Goal: Information Seeking & Learning: Compare options

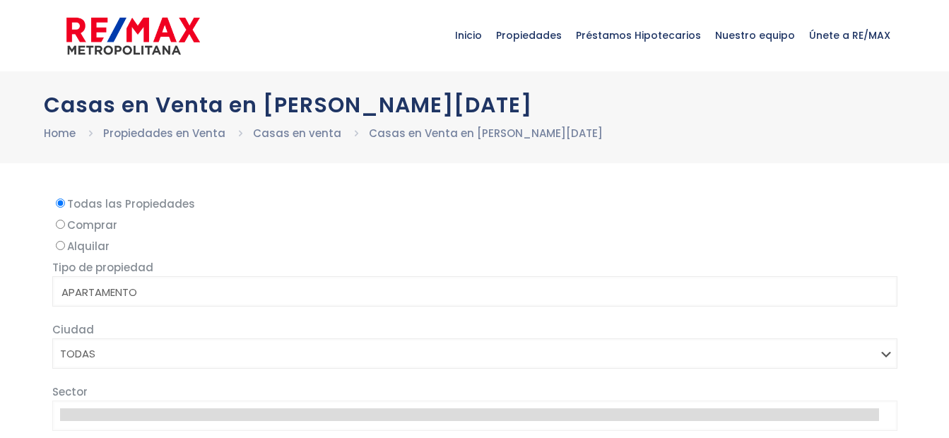
select select
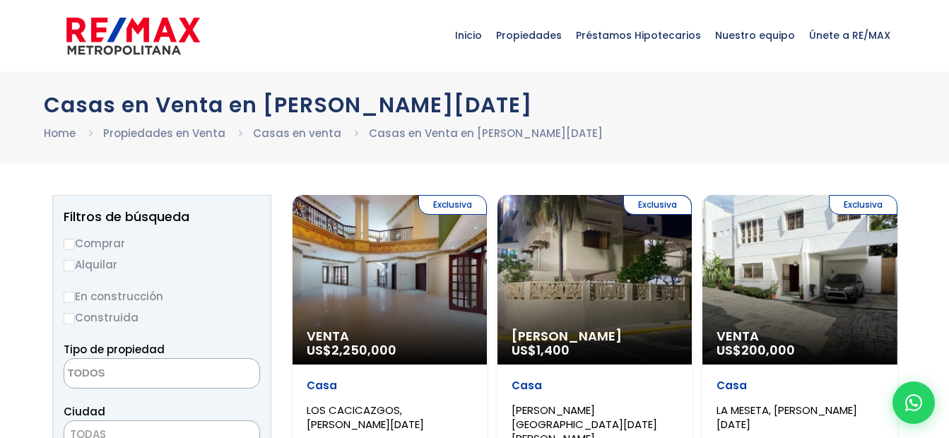
click at [672, 105] on h1 "Casas en Venta en Santo Domingo" at bounding box center [475, 105] width 862 height 25
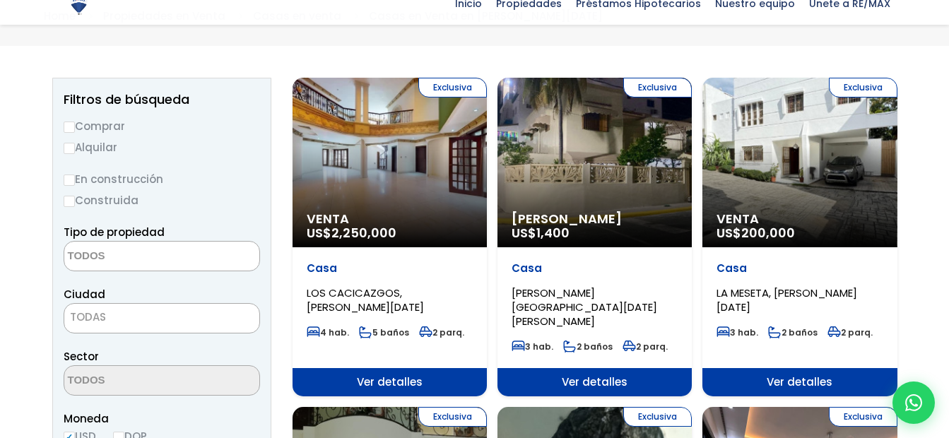
scroll to position [141, 0]
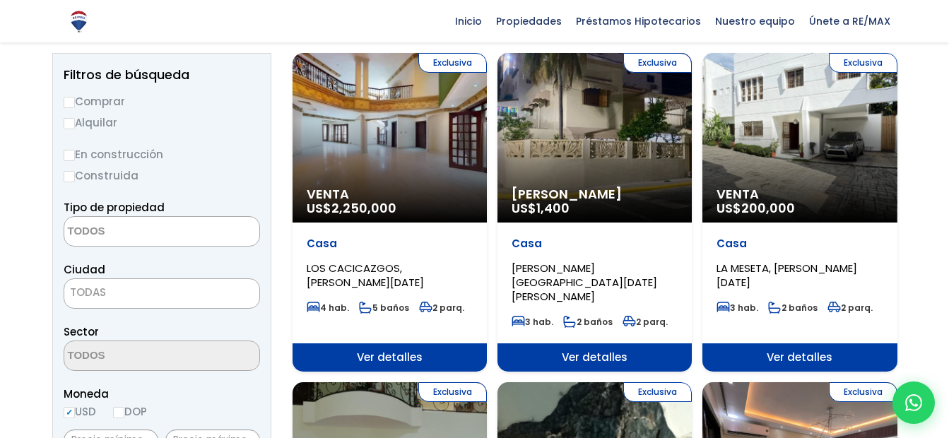
click at [71, 175] on input "Construida" at bounding box center [69, 176] width 11 height 11
radio input "true"
click at [139, 235] on textarea "Search" at bounding box center [132, 232] width 137 height 30
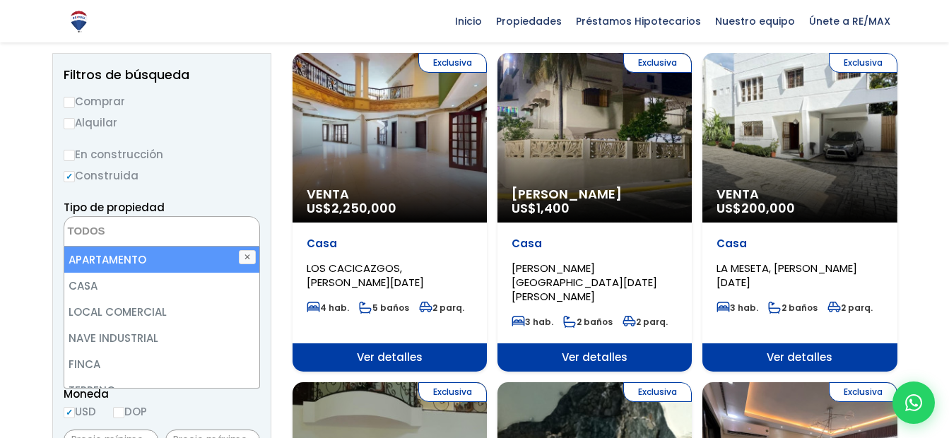
click at [122, 263] on li "APARTAMENTO" at bounding box center [161, 260] width 195 height 26
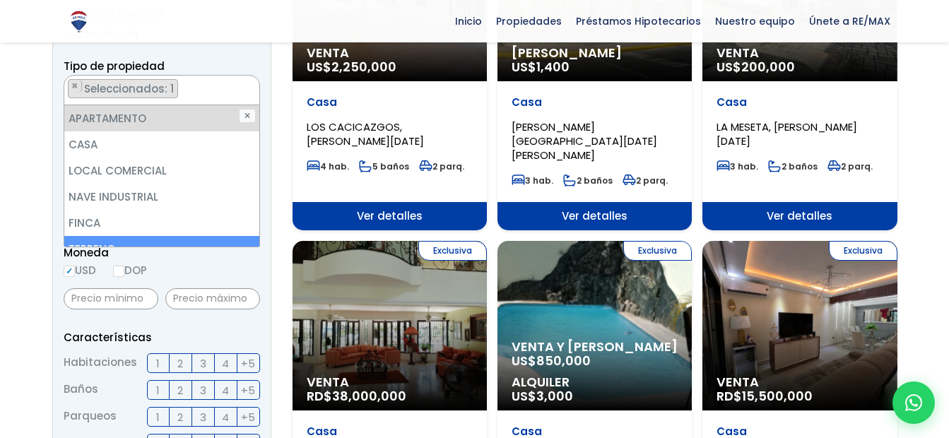
scroll to position [353, 0]
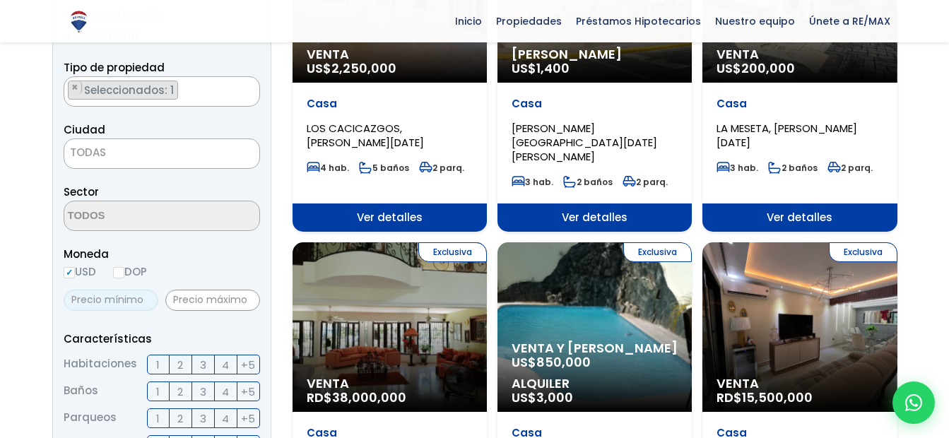
click at [93, 228] on form "Comprar Alquilar En construcción Construida Tipo de propiedad APARTAMENTO CASA …" at bounding box center [162, 407] width 197 height 908
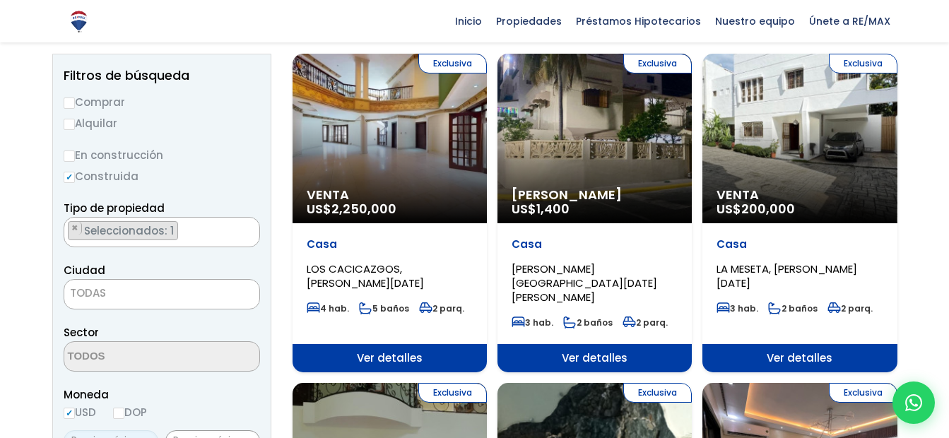
scroll to position [111, 0]
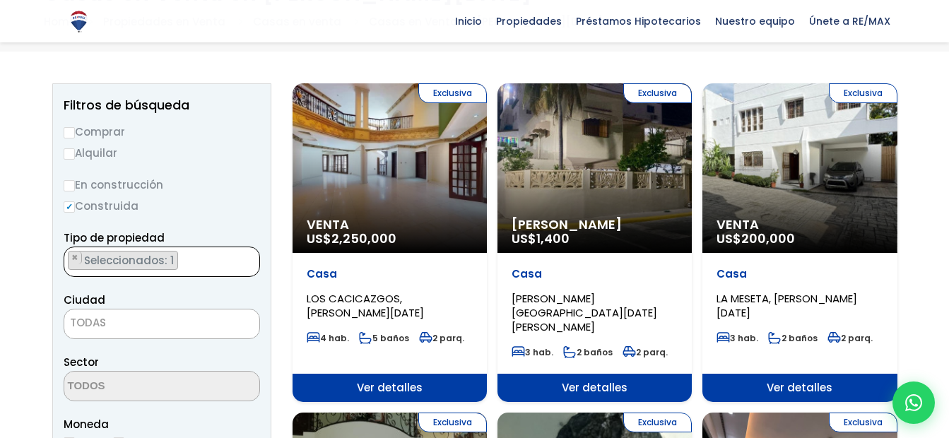
click at [202, 263] on ul "× Seleccionados: 1" at bounding box center [152, 262] width 177 height 30
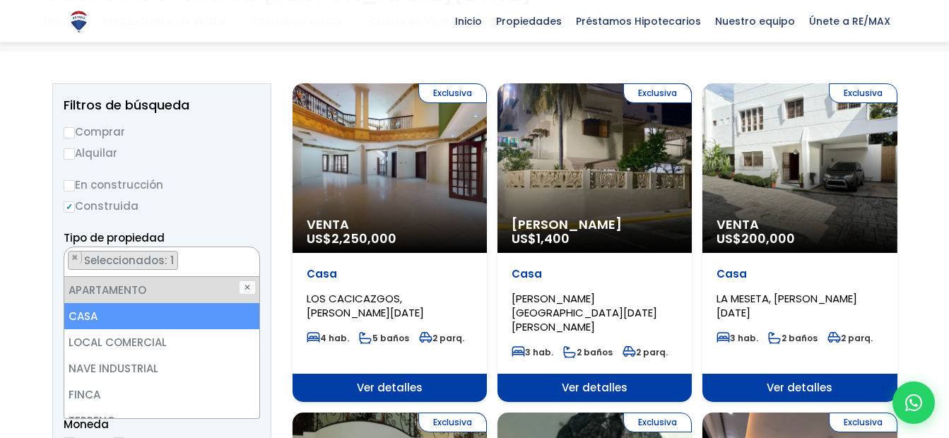
click at [156, 315] on li "CASA" at bounding box center [161, 316] width 195 height 26
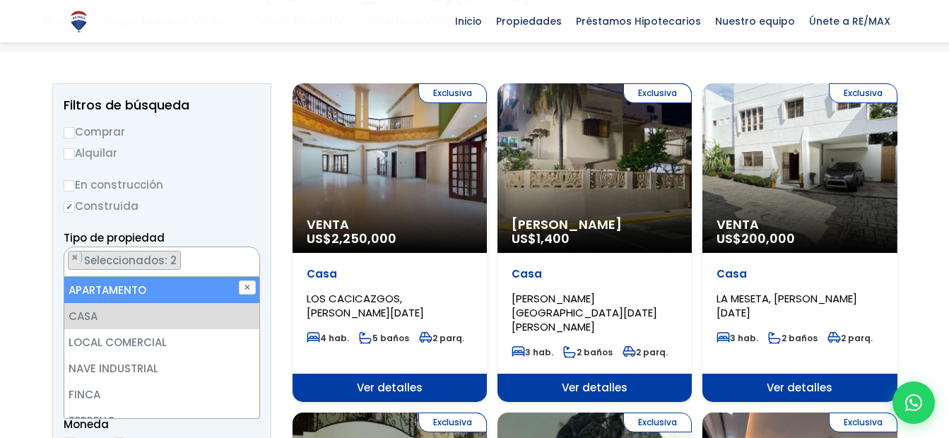
click at [172, 297] on li "APARTAMENTO" at bounding box center [161, 290] width 195 height 26
select select "house"
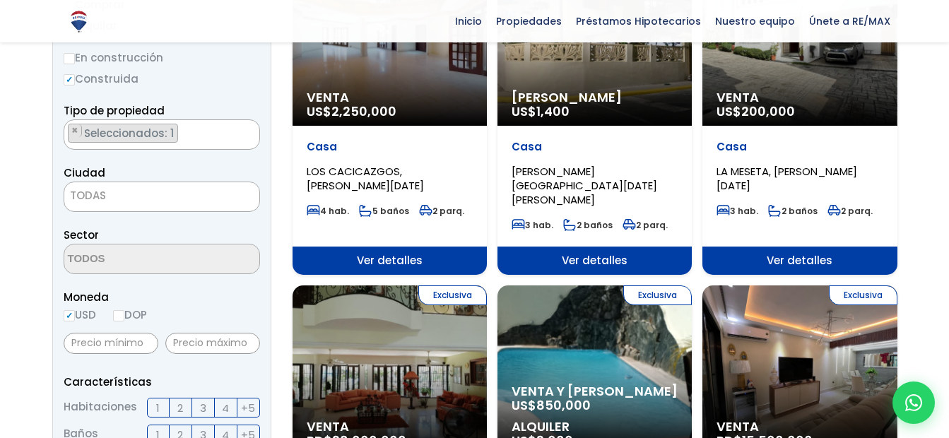
scroll to position [252, 0]
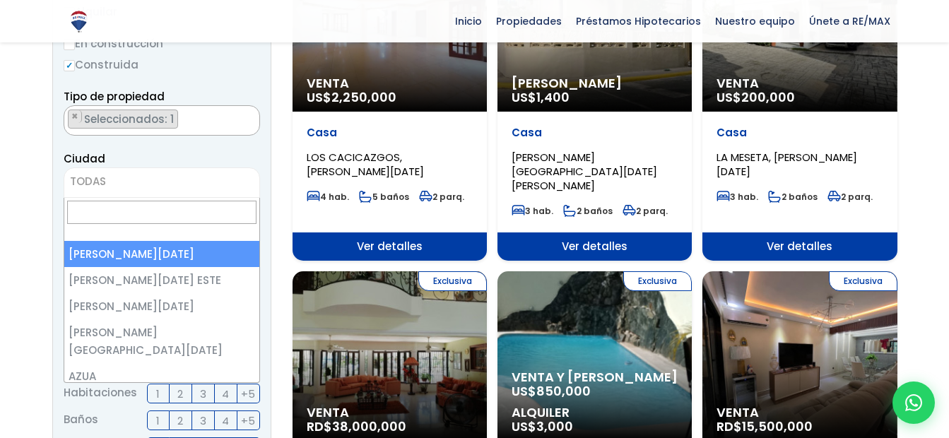
click at [141, 182] on span "TODAS" at bounding box center [161, 182] width 195 height 20
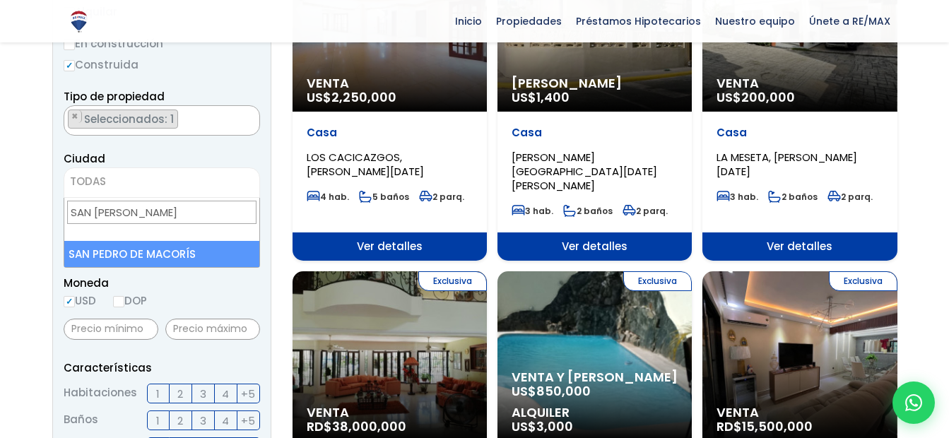
type input "SAN PEDRO"
select select "110"
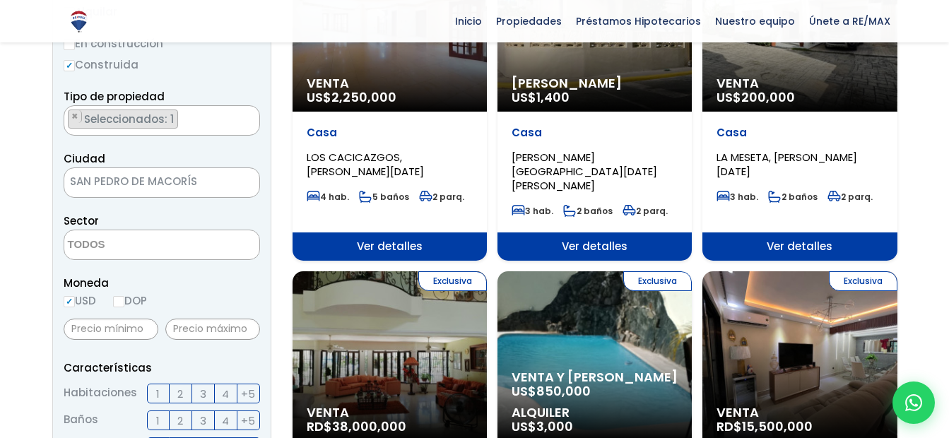
click at [121, 303] on input "DOP" at bounding box center [118, 301] width 11 height 11
radio input "true"
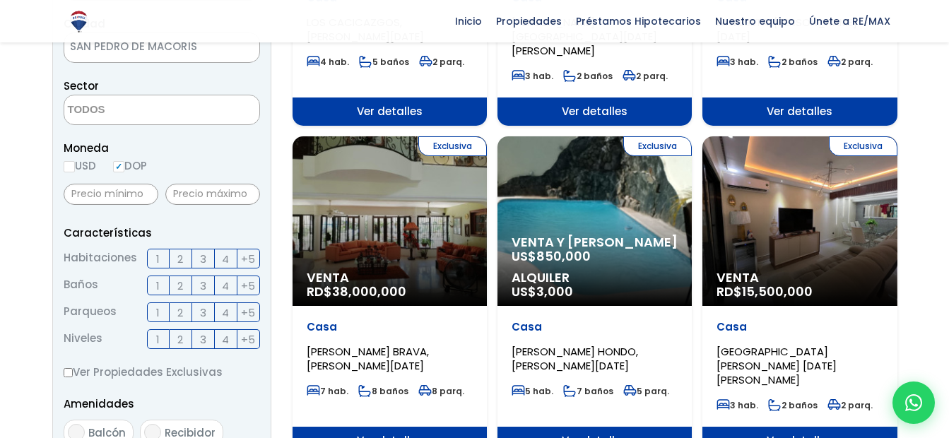
scroll to position [394, 0]
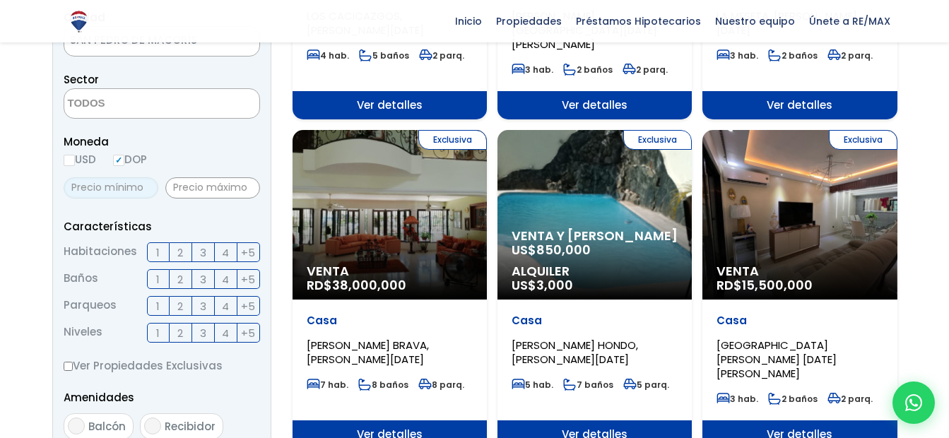
click at [117, 191] on input "text" at bounding box center [111, 187] width 95 height 21
type input "2,000,000"
click at [221, 187] on input "text" at bounding box center [212, 187] width 95 height 21
type input "3,000,000"
click at [204, 252] on span "3" at bounding box center [203, 253] width 6 height 18
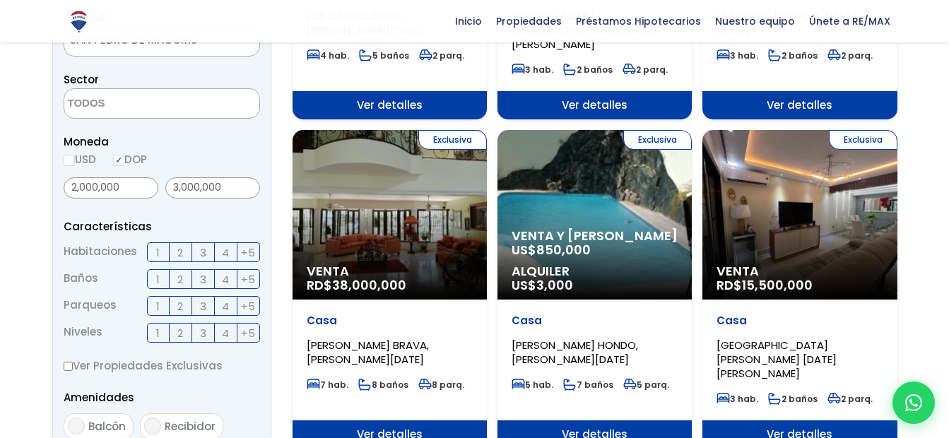
click at [0, 0] on input "3" at bounding box center [0, 0] width 0 height 0
click at [175, 279] on label "2" at bounding box center [181, 279] width 23 height 20
click at [0, 0] on input "2" at bounding box center [0, 0] width 0 height 0
click at [160, 306] on label "1" at bounding box center [158, 306] width 23 height 20
click at [0, 0] on input "1" at bounding box center [0, 0] width 0 height 0
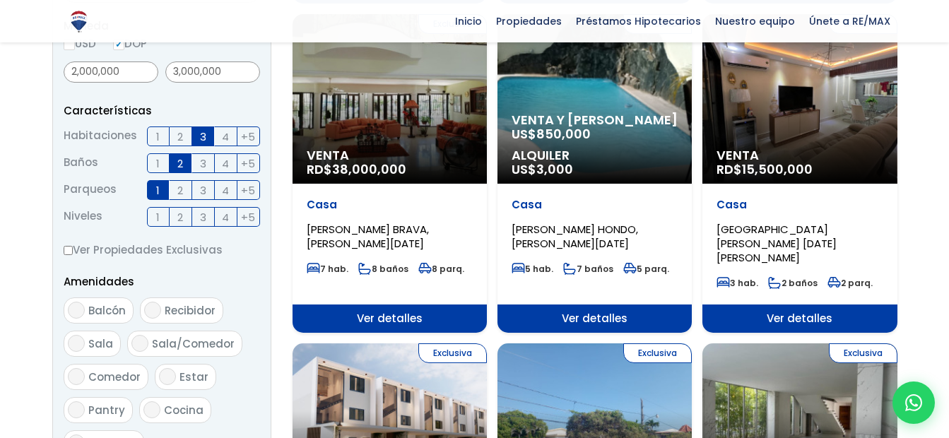
scroll to position [535, 0]
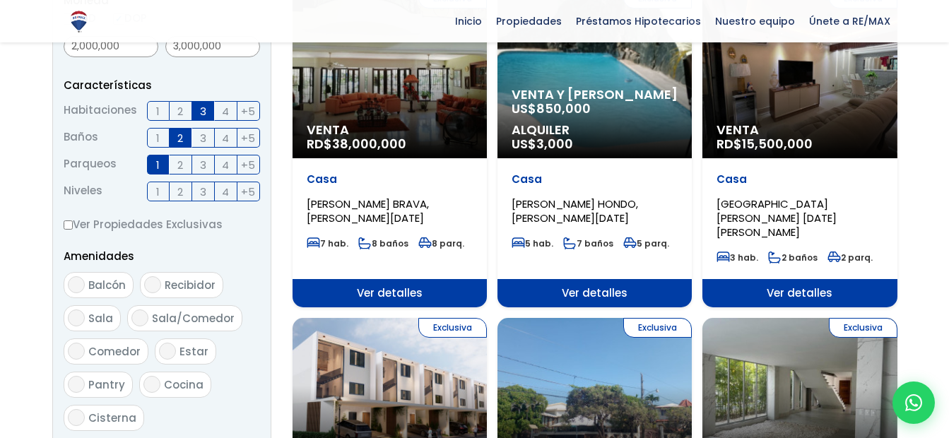
click at [78, 286] on input "Balcón" at bounding box center [76, 284] width 17 height 17
checkbox input "true"
click at [139, 313] on input "Sala/Comedor" at bounding box center [139, 318] width 17 height 17
checkbox input "true"
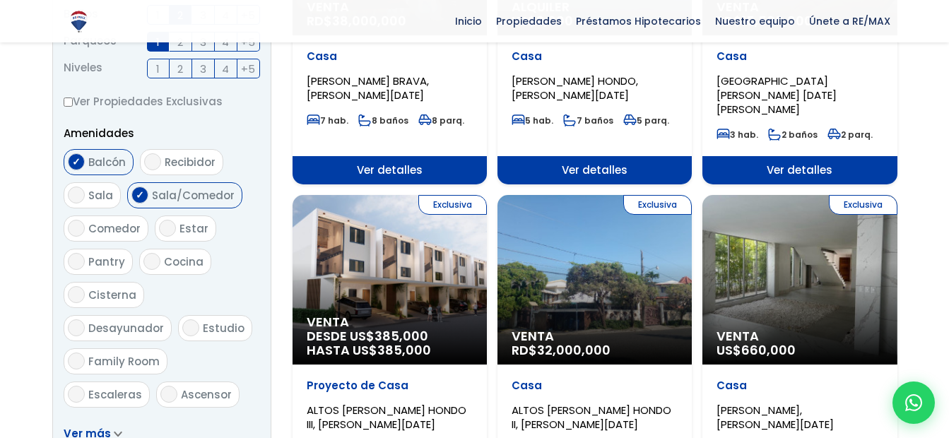
scroll to position [676, 0]
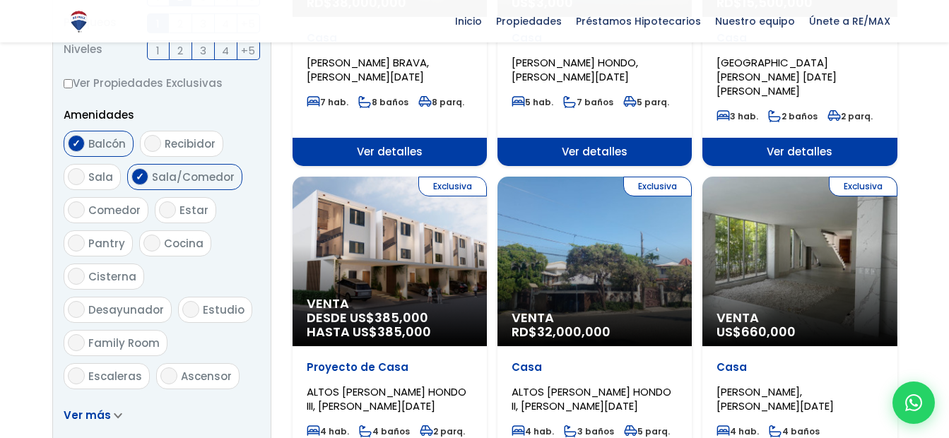
click at [159, 242] on label "Cocina" at bounding box center [175, 243] width 72 height 26
click at [159, 242] on input "Cocina" at bounding box center [151, 243] width 17 height 17
checkbox input "true"
click at [74, 276] on input "Cisterna" at bounding box center [76, 276] width 17 height 17
checkbox input "true"
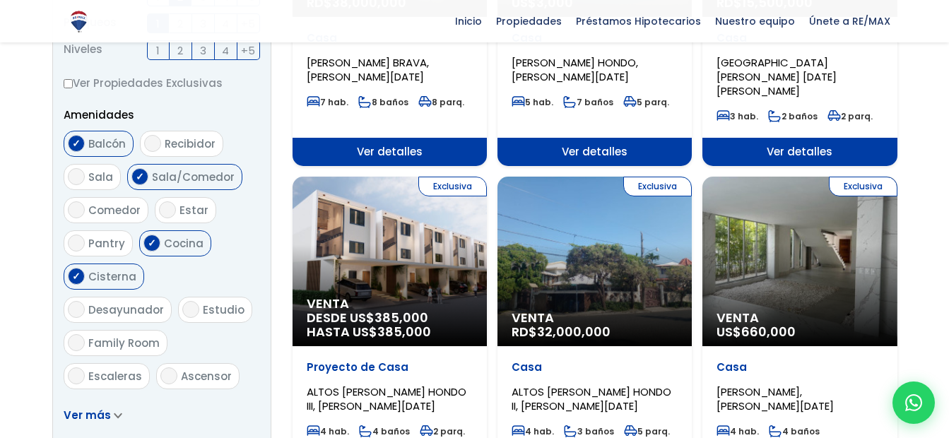
click at [85, 301] on input "Desayunador" at bounding box center [76, 309] width 17 height 17
checkbox input "true"
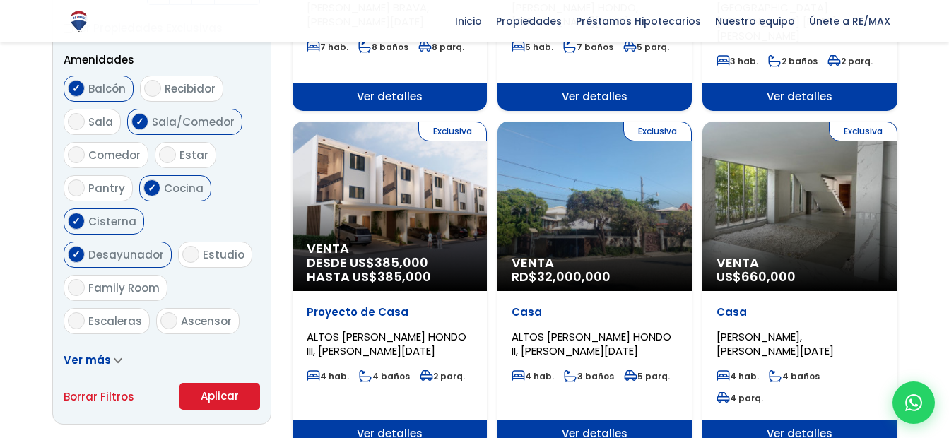
scroll to position [818, 0]
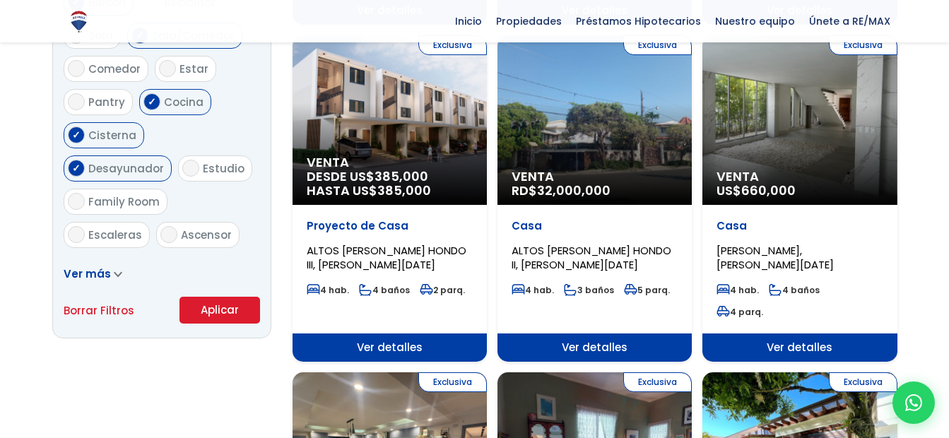
click at [216, 306] on button "Aplicar" at bounding box center [220, 310] width 81 height 27
click at [211, 308] on button "Aplicar" at bounding box center [220, 310] width 81 height 27
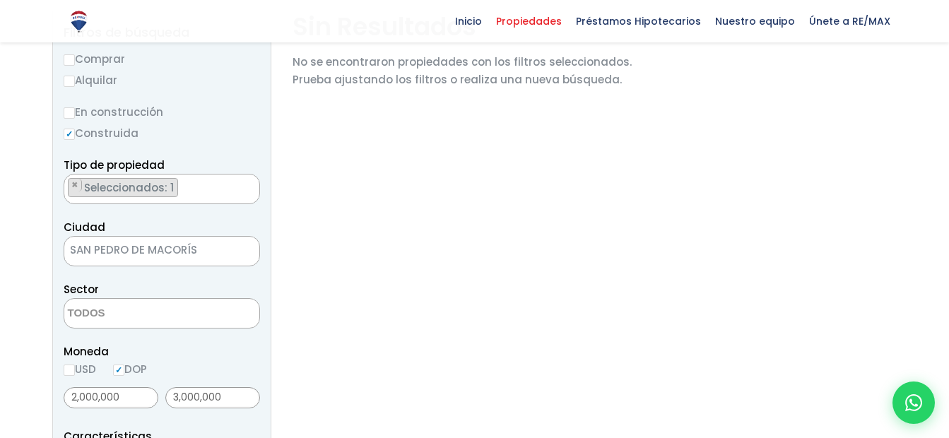
scroll to position [212, 0]
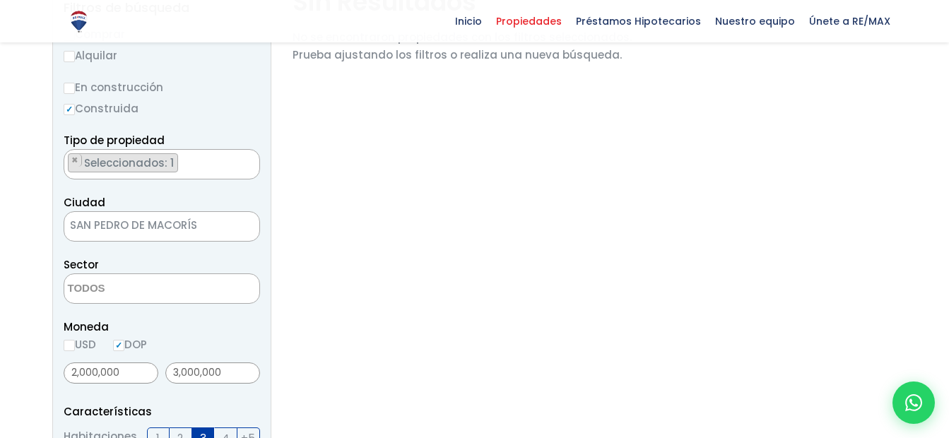
click at [64, 346] on input "USD" at bounding box center [69, 345] width 11 height 11
radio input "true"
drag, startPoint x: 122, startPoint y: 376, endPoint x: 87, endPoint y: 327, distance: 59.8
click at [40, 374] on section "Propiedades Todas las Propiedades Comprar Alquilar Tipo de propiedad APARTAMENT…" at bounding box center [474, 423] width 949 height 1128
type input "0"
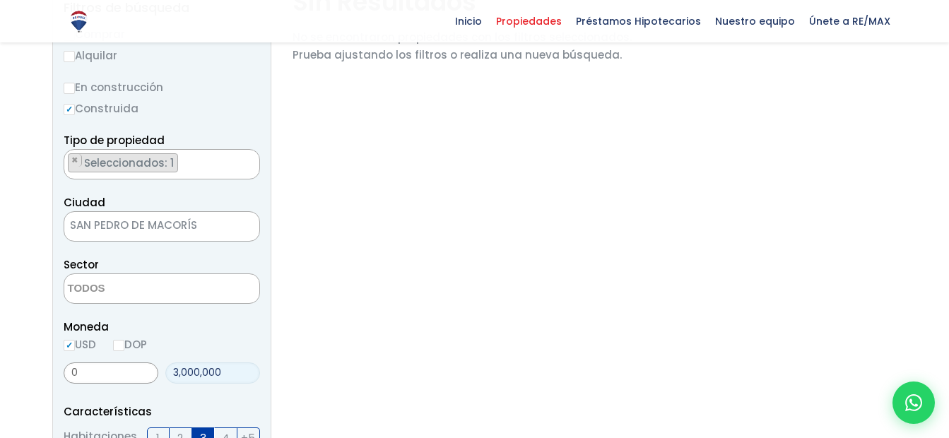
drag, startPoint x: 230, startPoint y: 373, endPoint x: 133, endPoint y: 370, distance: 96.9
click at [127, 375] on div "0 3,000,000" at bounding box center [162, 373] width 197 height 32
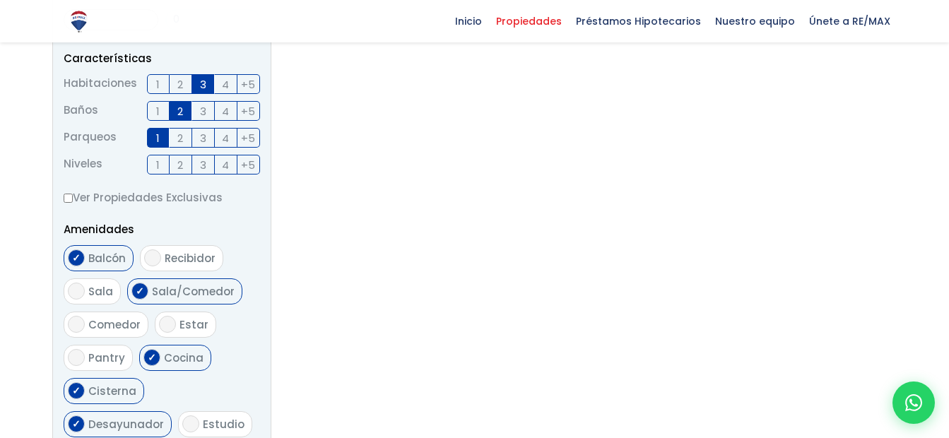
scroll to position [707, 0]
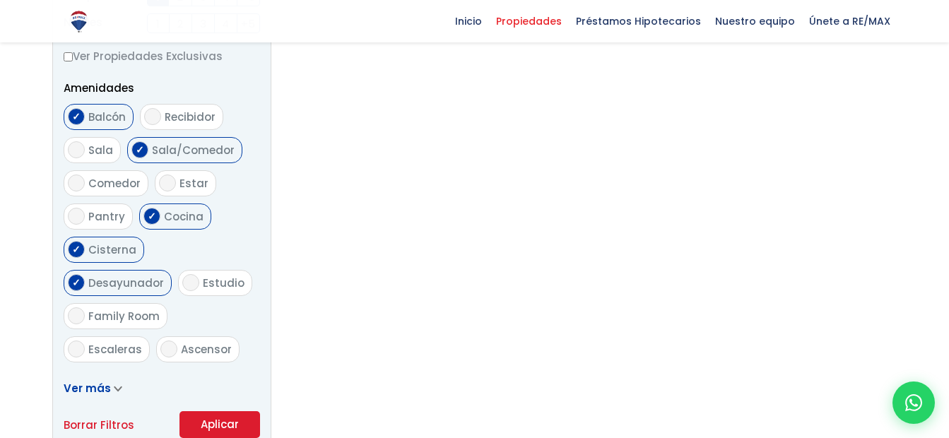
type input "0"
click at [85, 274] on input "Desayunador" at bounding box center [76, 282] width 17 height 17
checkbox input "false"
click at [77, 253] on input "Cisterna" at bounding box center [76, 249] width 17 height 17
checkbox input "false"
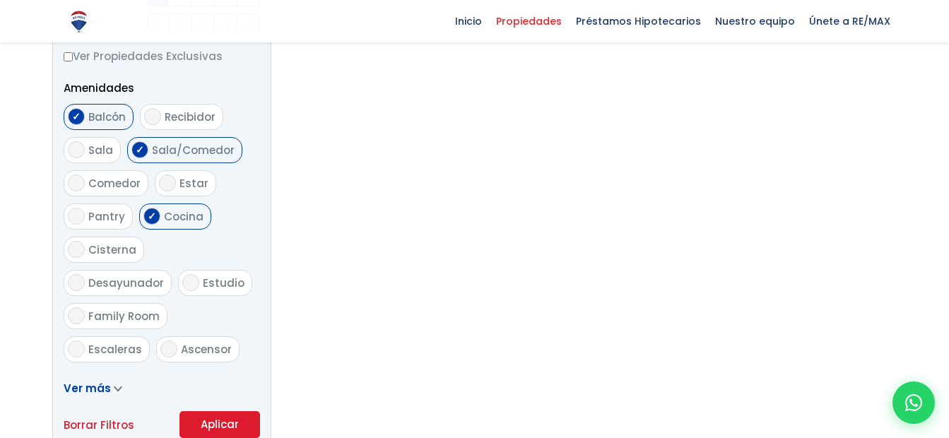
click at [149, 217] on input "Cocina" at bounding box center [151, 216] width 17 height 17
checkbox input "false"
click at [141, 147] on input "Sala/Comedor" at bounding box center [139, 149] width 17 height 17
checkbox input "false"
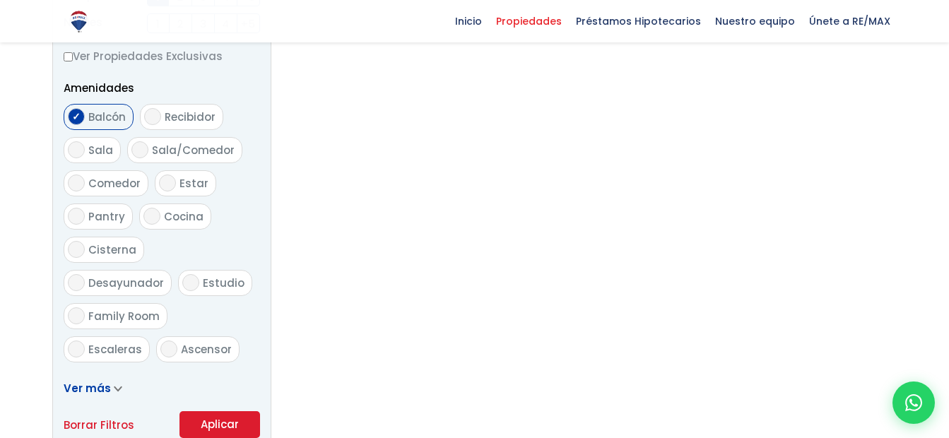
click at [84, 115] on input "Balcón" at bounding box center [76, 116] width 17 height 17
checkbox input "false"
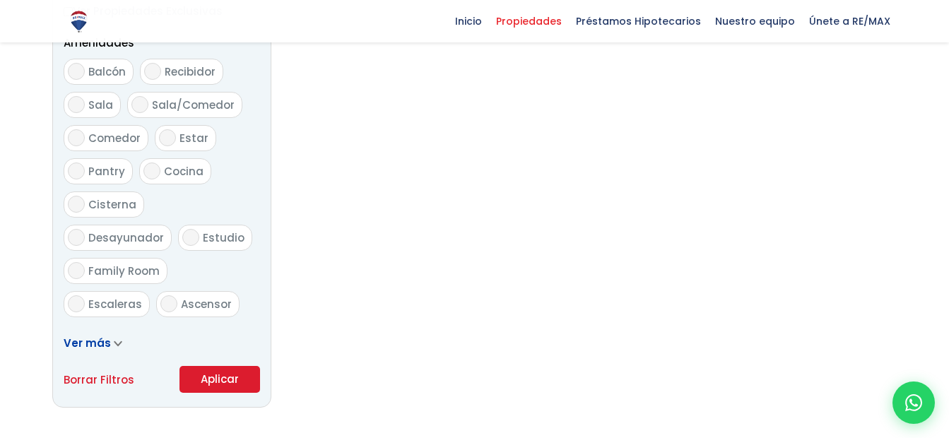
scroll to position [778, 0]
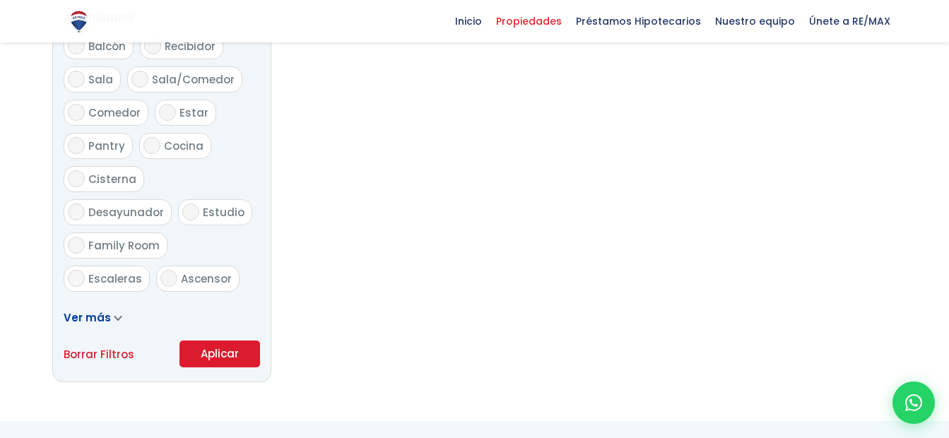
click at [215, 356] on button "Aplicar" at bounding box center [220, 354] width 81 height 27
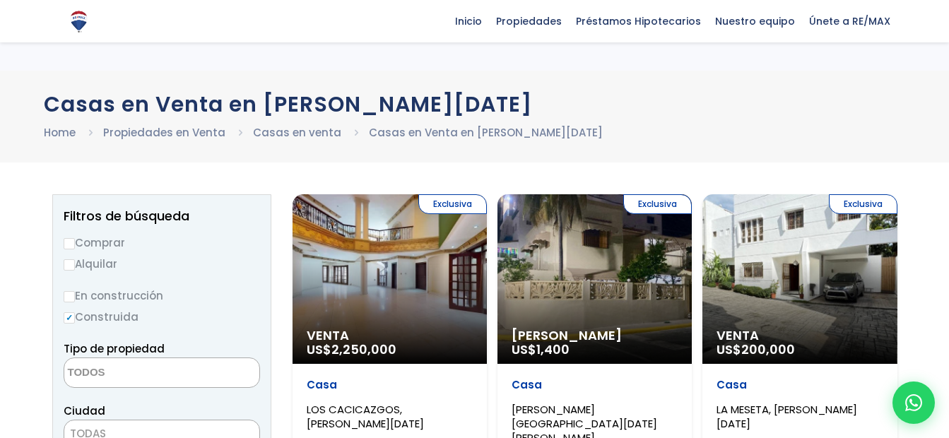
select select "house"
select select "110"
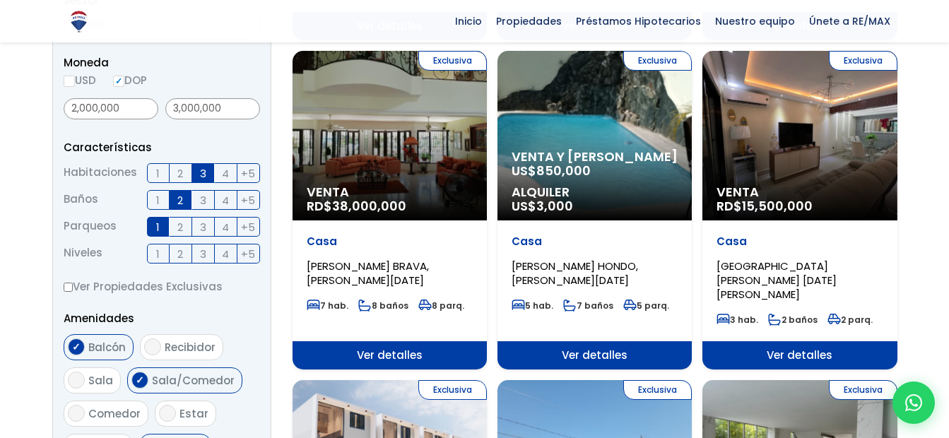
scroll to position [394, 0]
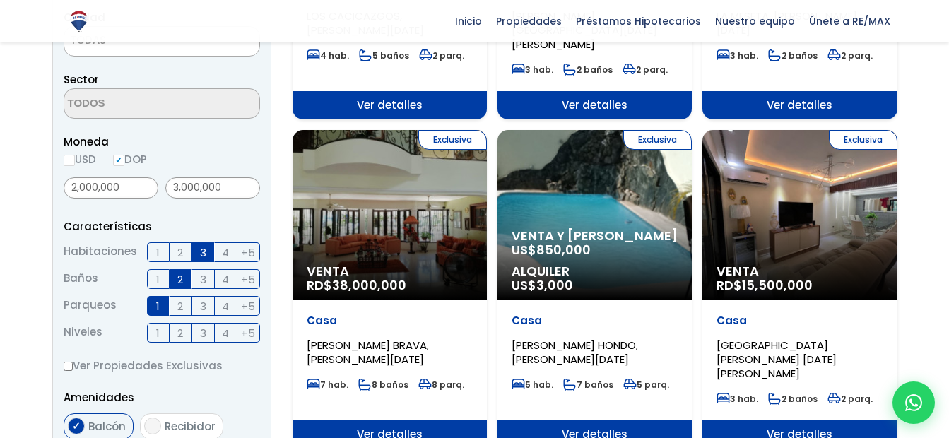
click at [204, 250] on span "3" at bounding box center [203, 253] width 6 height 18
click at [0, 0] on input "3" at bounding box center [0, 0] width 0 height 0
click at [168, 278] on label "1" at bounding box center [158, 279] width 23 height 20
click at [0, 0] on input "1" at bounding box center [0, 0] width 0 height 0
click at [178, 279] on span "2" at bounding box center [180, 280] width 6 height 18
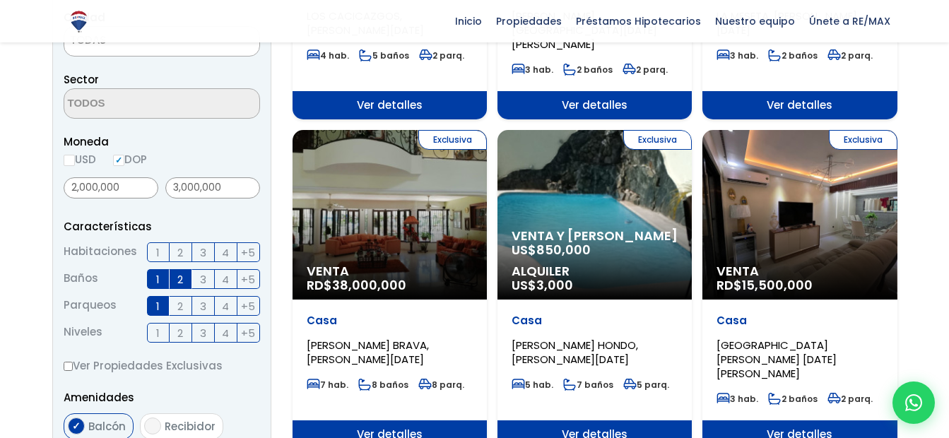
click at [0, 0] on input "2" at bounding box center [0, 0] width 0 height 0
click at [156, 279] on span "1" at bounding box center [158, 280] width 4 height 18
click at [0, 0] on input "1" at bounding box center [0, 0] width 0 height 0
click at [156, 302] on span "1" at bounding box center [158, 307] width 4 height 18
click at [0, 0] on input "1" at bounding box center [0, 0] width 0 height 0
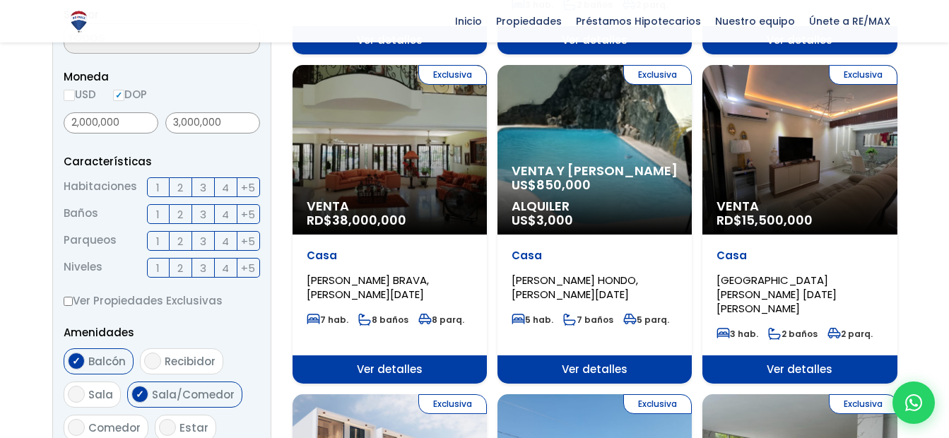
scroll to position [535, 0]
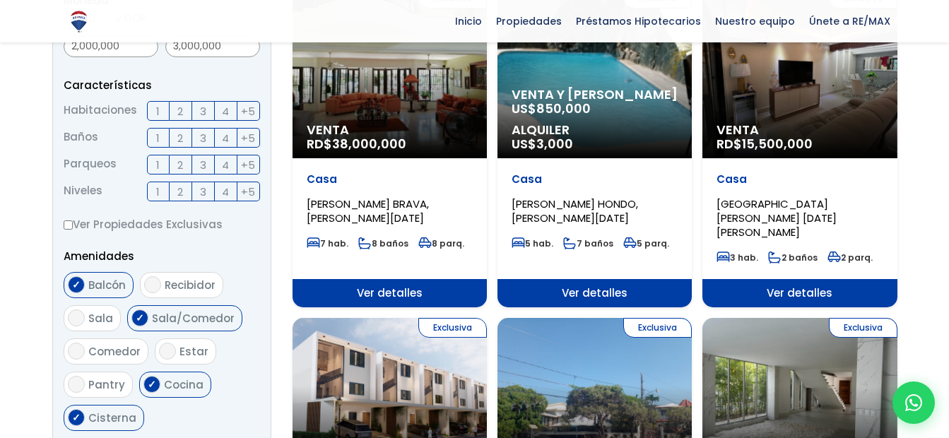
click at [77, 282] on input "Balcón" at bounding box center [76, 284] width 17 height 17
checkbox input "false"
click at [141, 315] on input "Sala/Comedor" at bounding box center [139, 318] width 17 height 17
checkbox input "false"
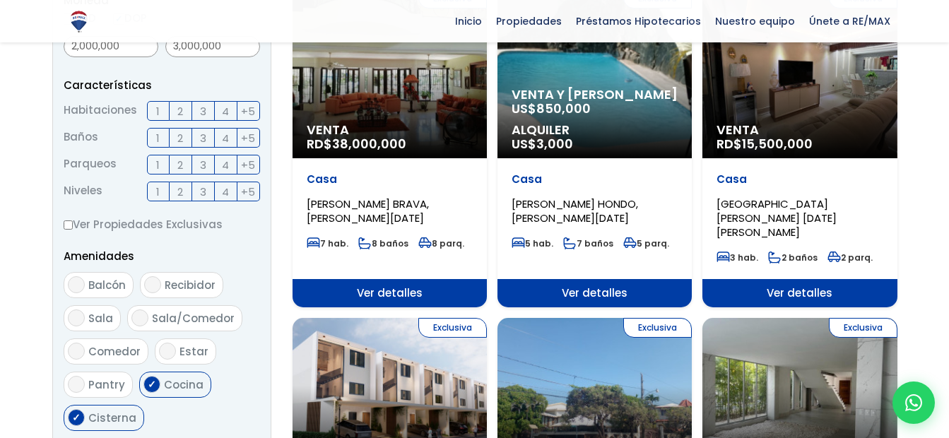
click at [143, 383] on input "Cocina" at bounding box center [151, 384] width 17 height 17
checkbox input "false"
click at [83, 416] on input "Cisterna" at bounding box center [76, 417] width 17 height 17
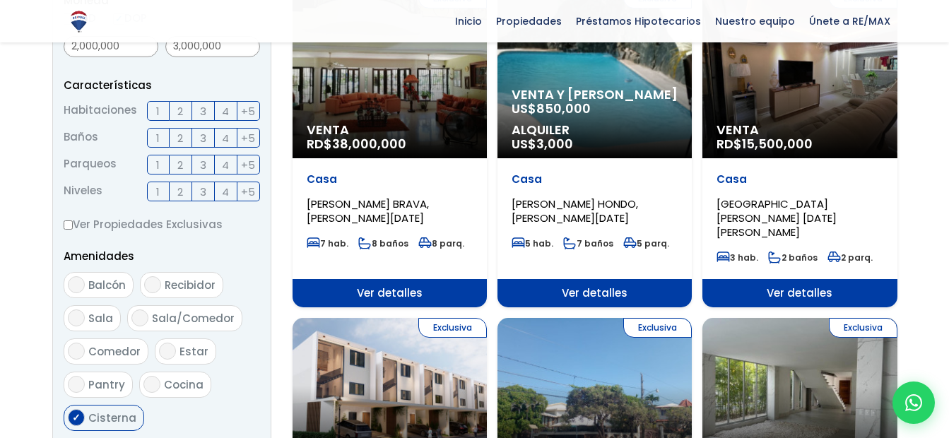
checkbox input "false"
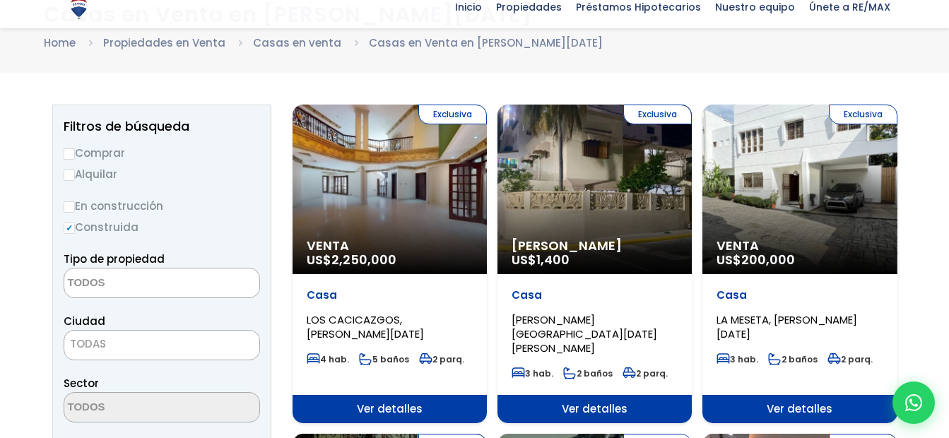
scroll to position [182, 0]
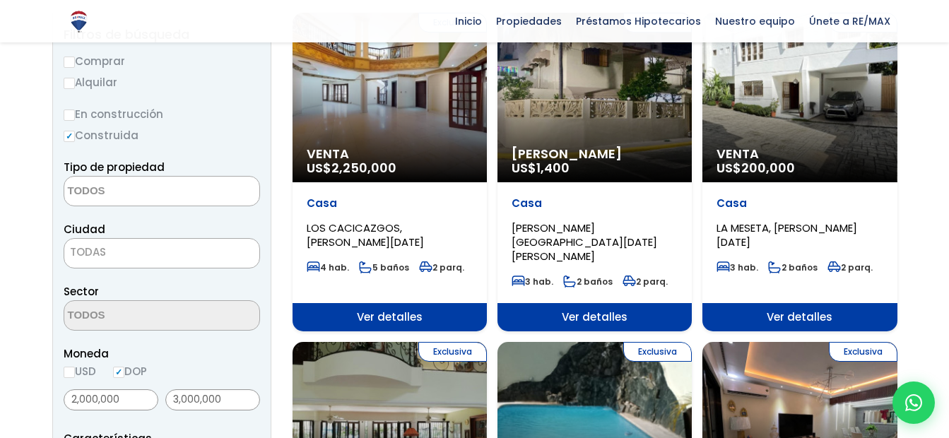
click at [70, 88] on input "Alquilar" at bounding box center [69, 83] width 11 height 11
radio input "true"
click at [69, 137] on input "Construida" at bounding box center [69, 136] width 11 height 11
click at [71, 138] on input "Construida" at bounding box center [69, 136] width 11 height 11
click at [69, 136] on input "Construida" at bounding box center [69, 136] width 11 height 11
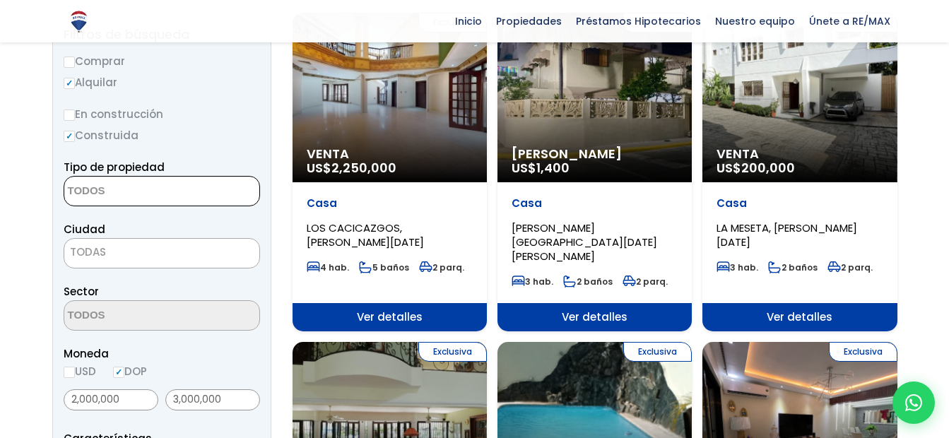
click at [163, 200] on textarea "Search" at bounding box center [132, 192] width 137 height 30
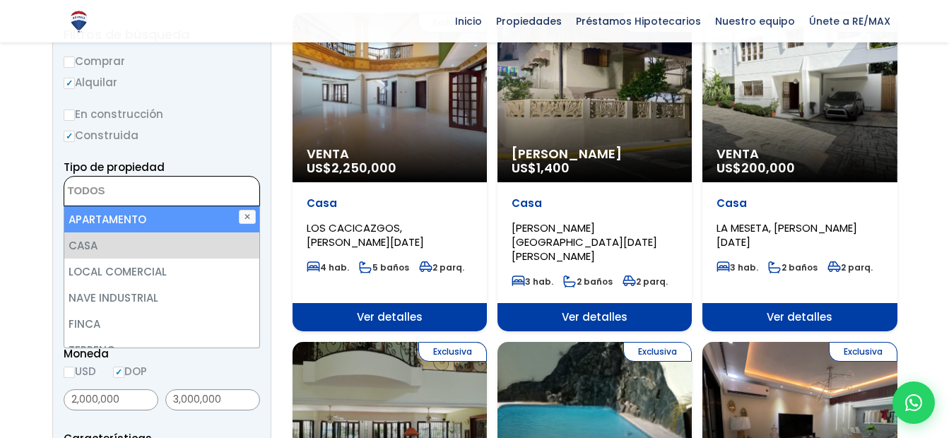
click at [153, 222] on li "APARTAMENTO" at bounding box center [161, 219] width 195 height 26
select select "apartment"
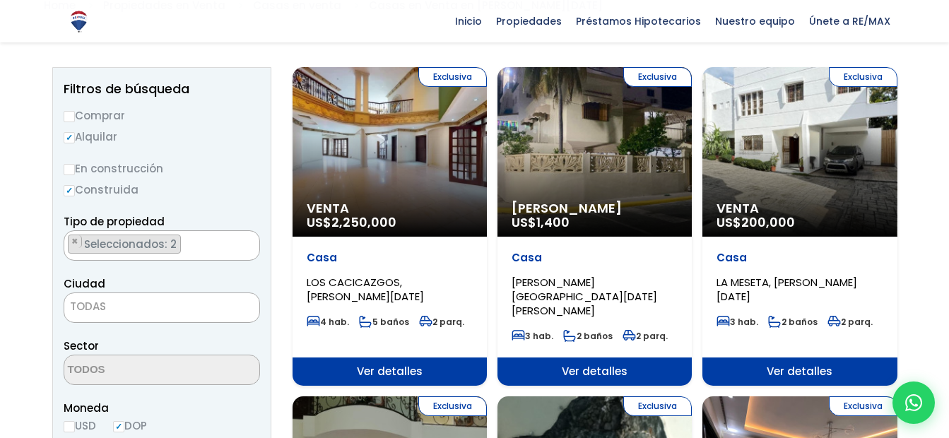
scroll to position [111, 0]
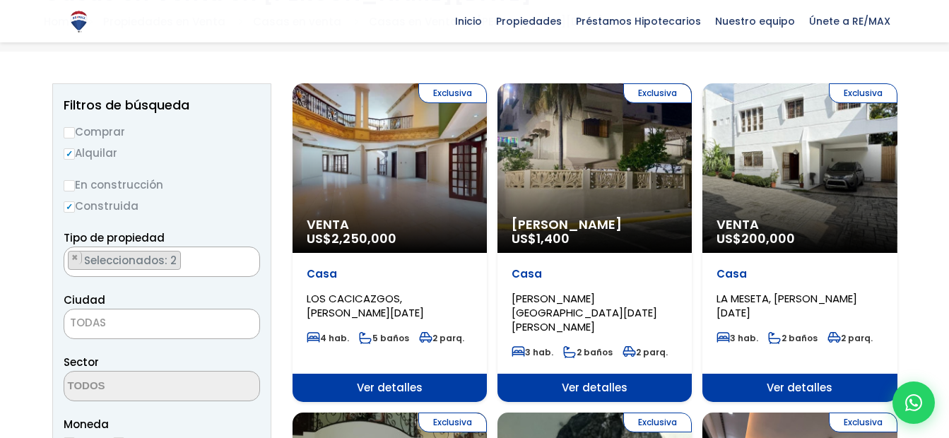
drag, startPoint x: 117, startPoint y: 258, endPoint x: 88, endPoint y: 257, distance: 29.0
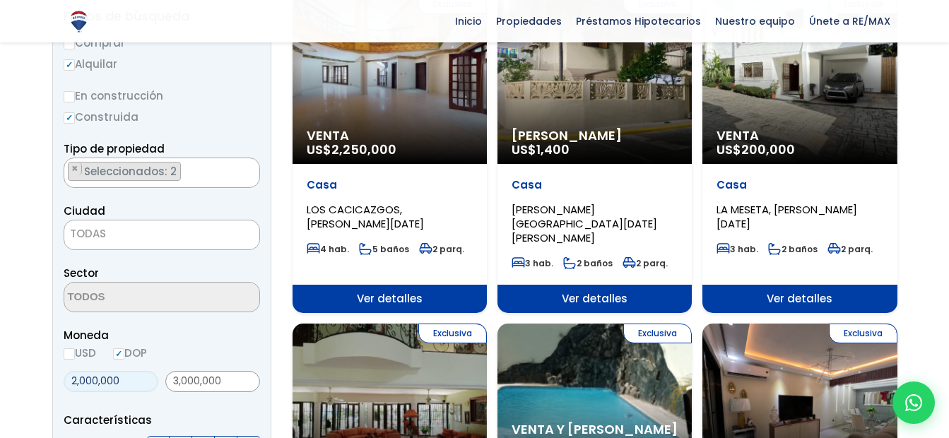
scroll to position [252, 0]
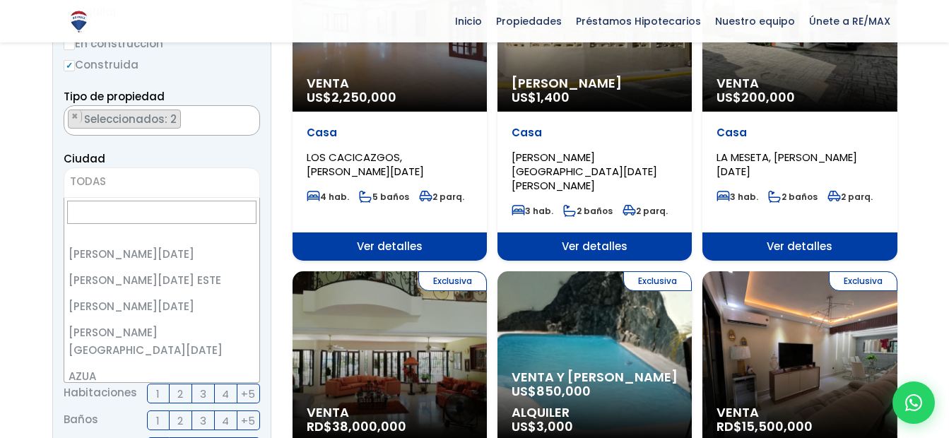
click at [160, 177] on span "TODAS" at bounding box center [161, 182] width 195 height 20
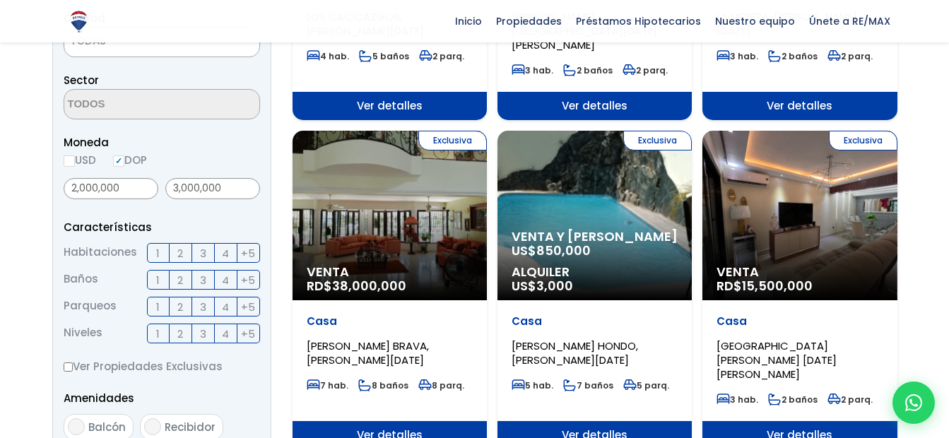
scroll to position [394, 0]
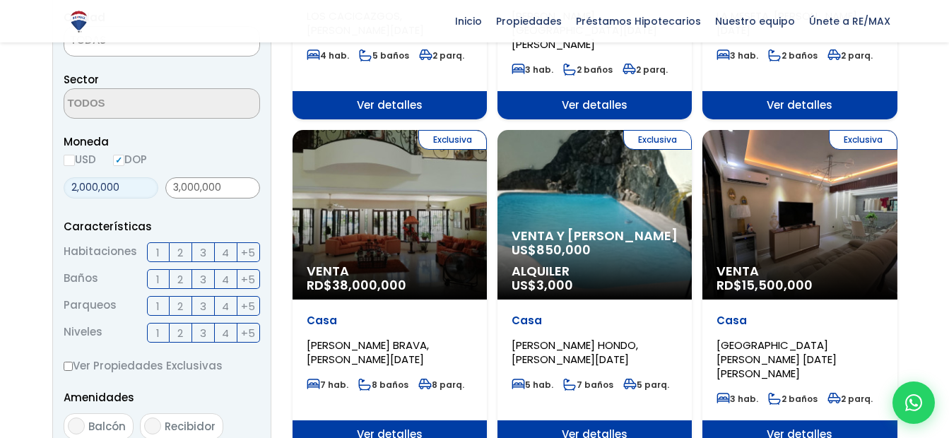
click at [123, 192] on input "2,000,000" at bounding box center [111, 187] width 95 height 21
type input "2"
type input "0"
type input "15,000"
drag, startPoint x: 170, startPoint y: 184, endPoint x: 252, endPoint y: 189, distance: 82.8
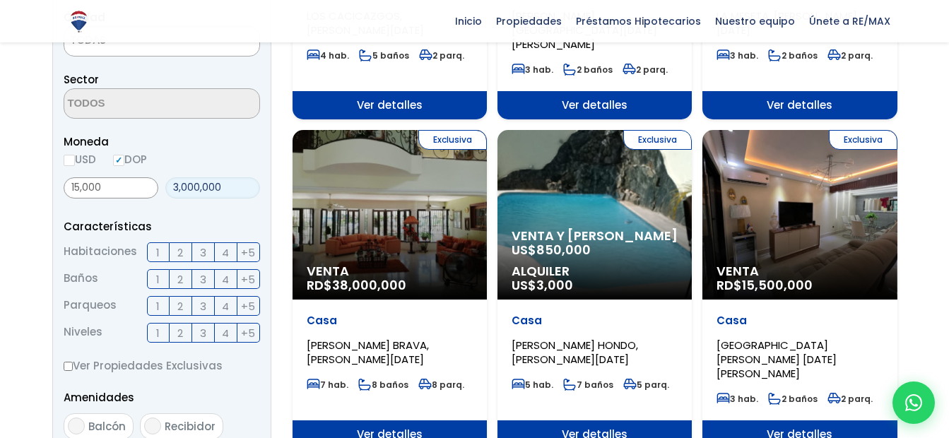
click at [252, 189] on input "3,000,000" at bounding box center [212, 187] width 95 height 21
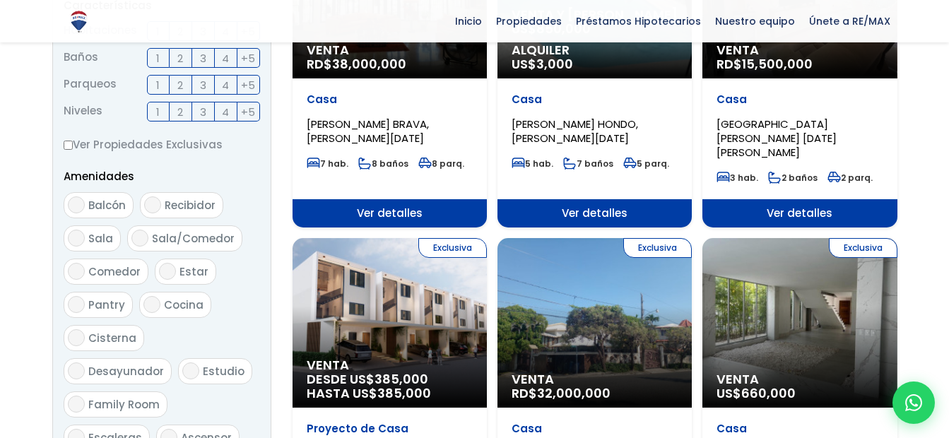
scroll to position [818, 0]
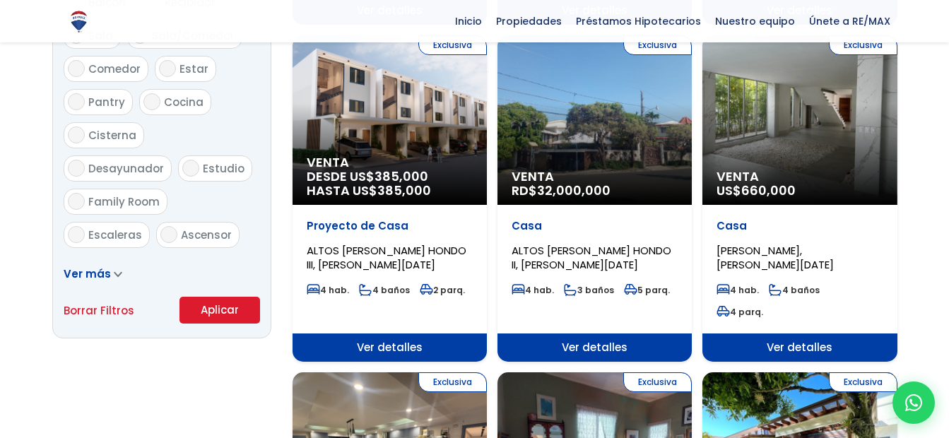
type input "20,000"
click at [206, 312] on button "Aplicar" at bounding box center [220, 310] width 81 height 27
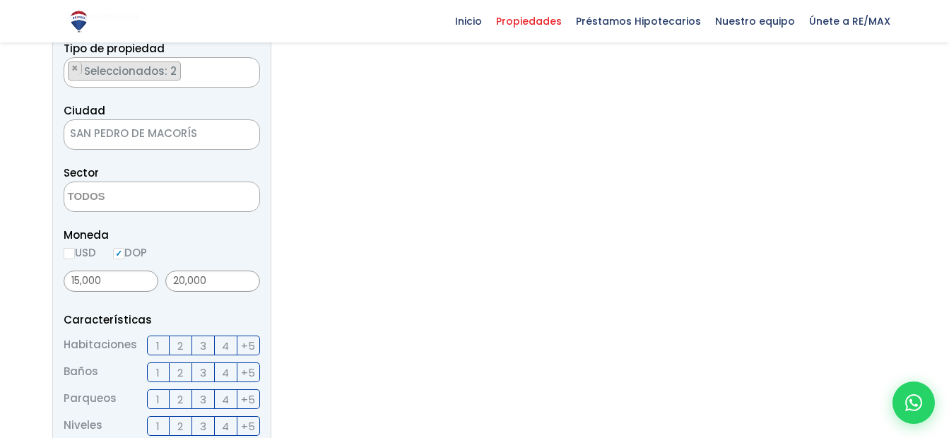
scroll to position [424, 0]
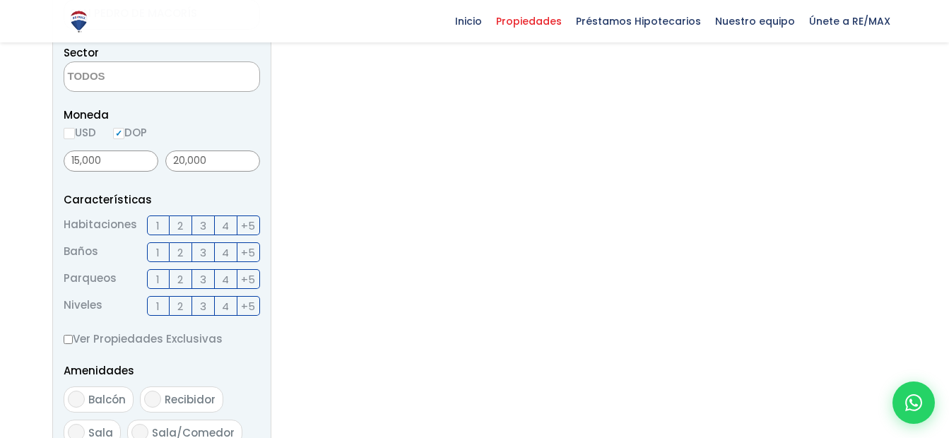
click at [66, 135] on input "USD" at bounding box center [69, 133] width 11 height 11
radio input "true"
drag, startPoint x: 123, startPoint y: 162, endPoint x: 52, endPoint y: 159, distance: 70.7
click at [52, 159] on aside "Filtros de búsqueda Comprar Alquilar En construcción Construida Tipo de propied…" at bounding box center [161, 255] width 219 height 962
type input "200"
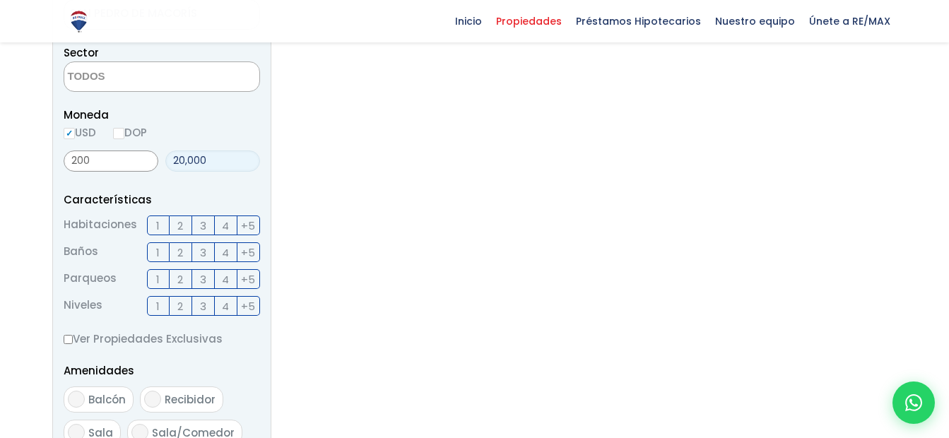
drag, startPoint x: 218, startPoint y: 163, endPoint x: 164, endPoint y: 160, distance: 54.5
click at [164, 160] on div "200 20,000" at bounding box center [162, 161] width 197 height 32
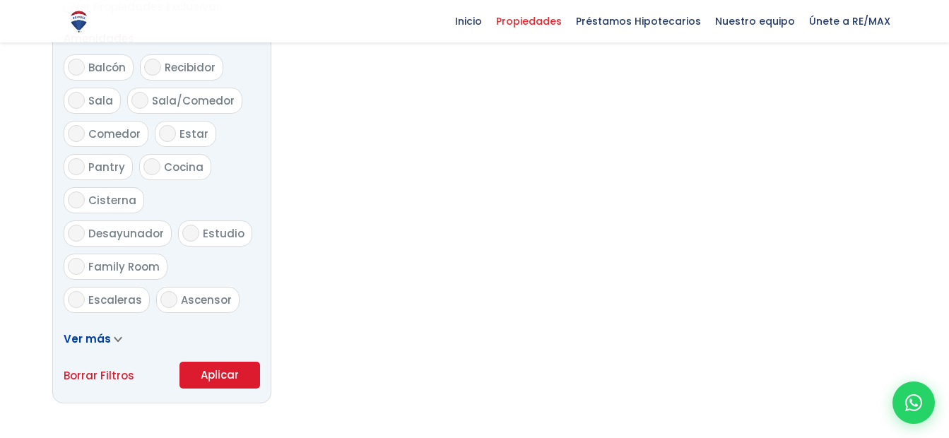
scroll to position [778, 0]
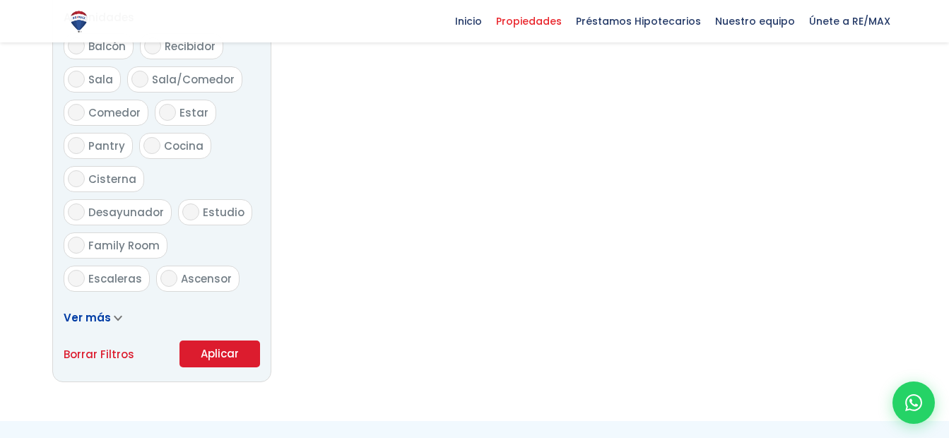
type input "300"
click at [211, 349] on button "Aplicar" at bounding box center [220, 354] width 81 height 27
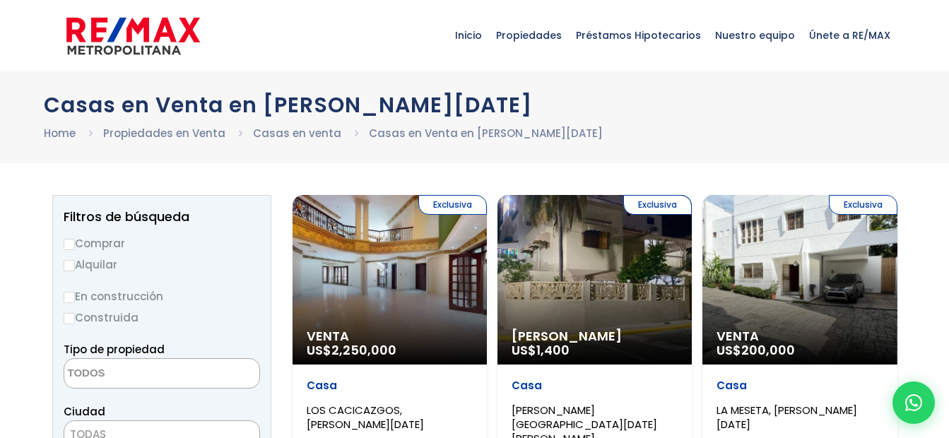
select select
click at [67, 262] on input "Alquilar" at bounding box center [69, 265] width 11 height 11
radio input "true"
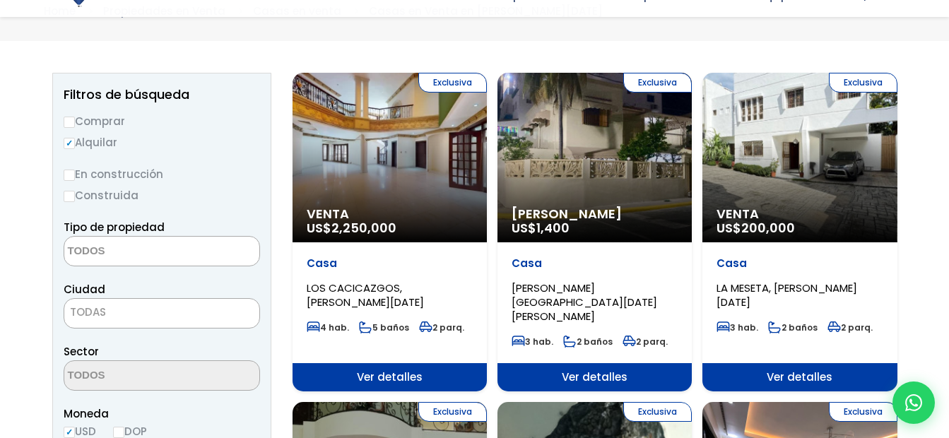
scroll to position [141, 0]
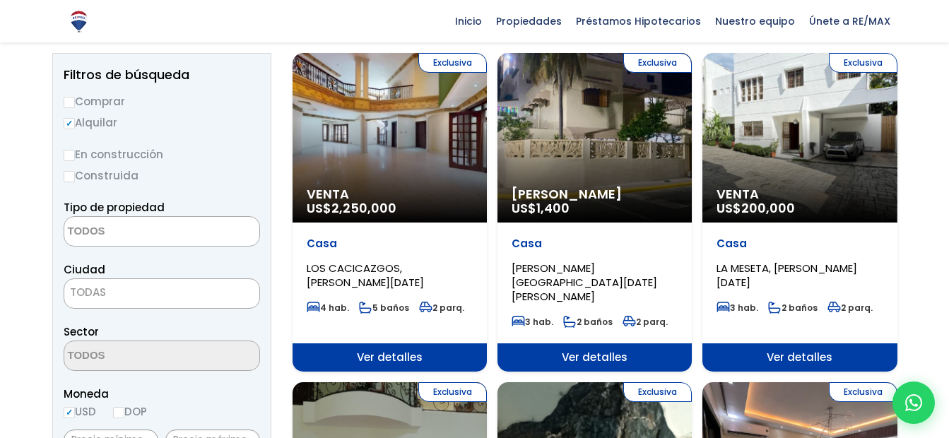
click at [122, 235] on textarea "Search" at bounding box center [132, 232] width 137 height 30
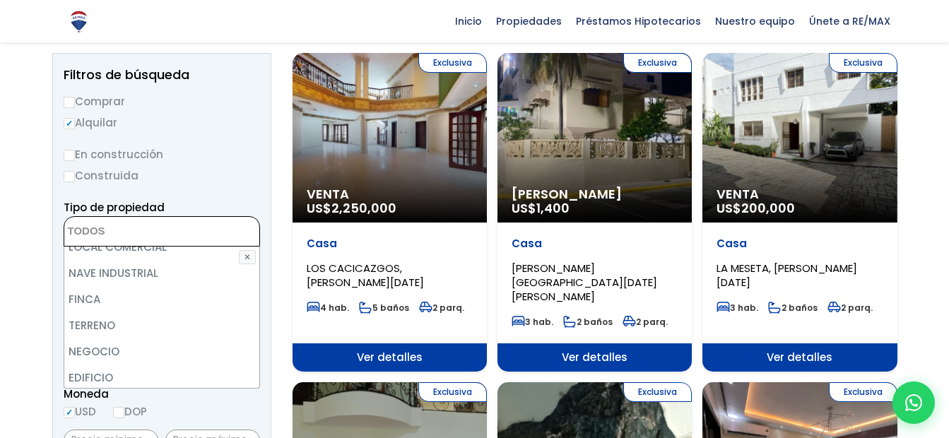
scroll to position [0, 0]
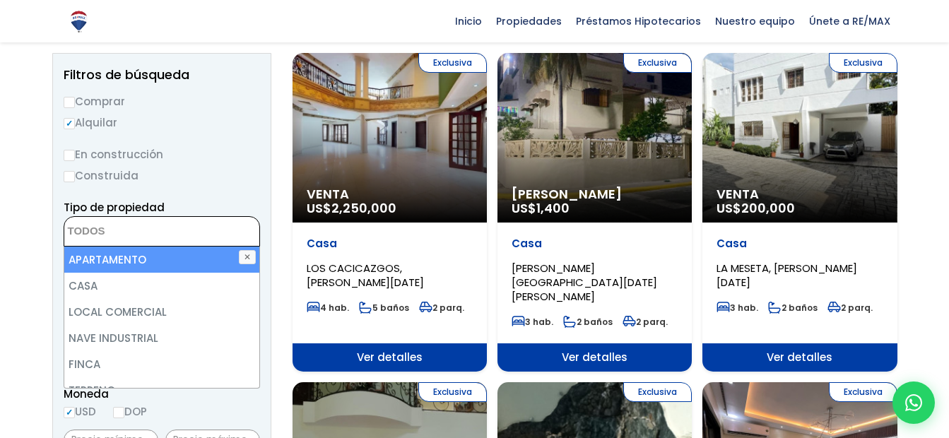
click at [135, 262] on li "APARTAMENTO" at bounding box center [161, 260] width 195 height 26
select select "apartment"
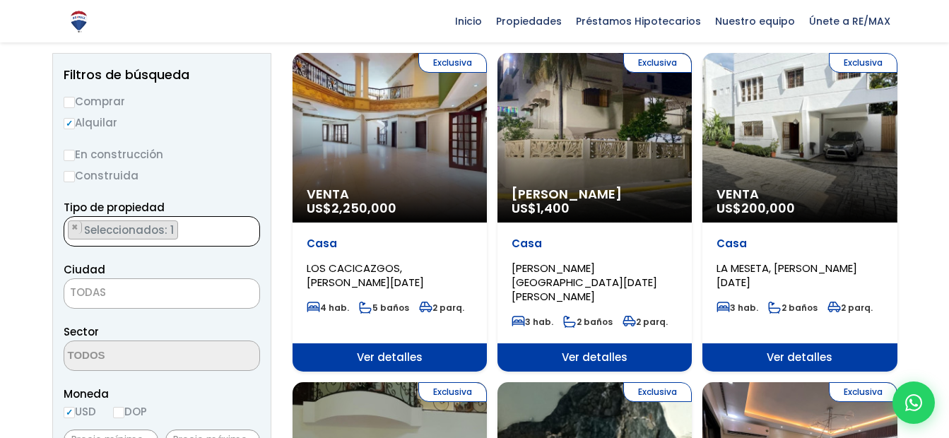
click at [149, 293] on span "TODAS" at bounding box center [161, 293] width 195 height 20
select select "148"
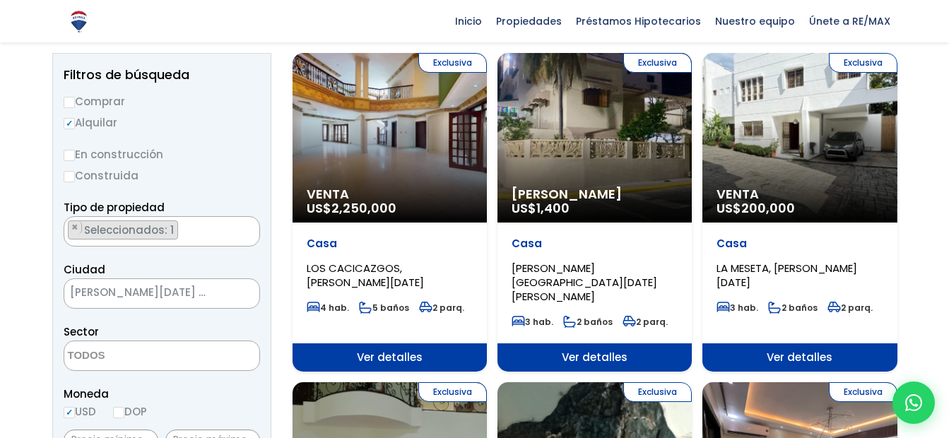
click at [141, 355] on textarea "Search" at bounding box center [132, 356] width 137 height 30
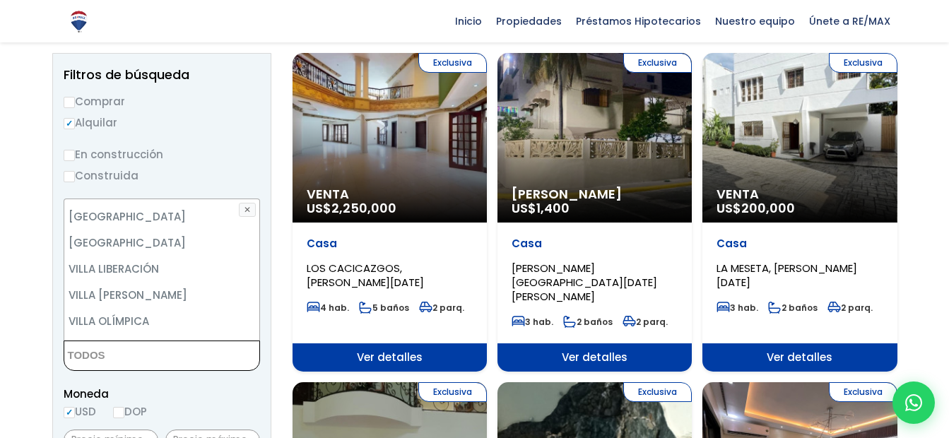
scroll to position [7282, 0]
click at [204, 430] on li "VISTA HERMOSA" at bounding box center [161, 443] width 195 height 26
select select "13225"
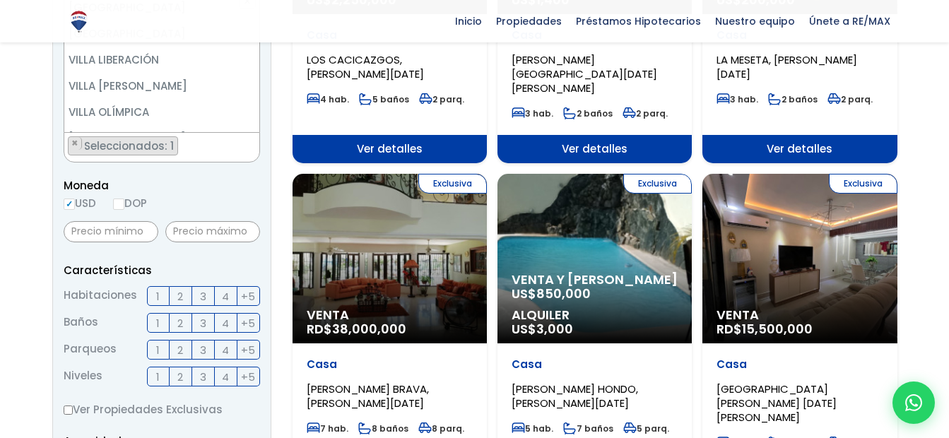
scroll to position [353, 0]
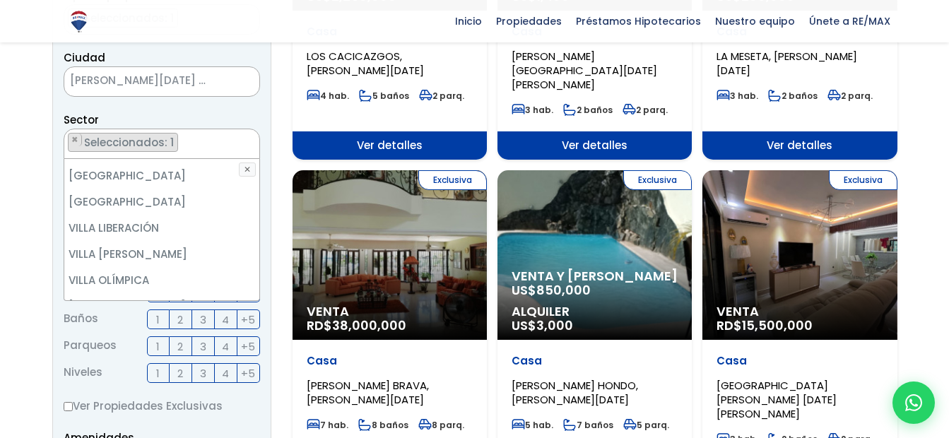
click at [105, 389] on li "VISTA HERMOSA" at bounding box center [161, 402] width 195 height 26
select select "13225"
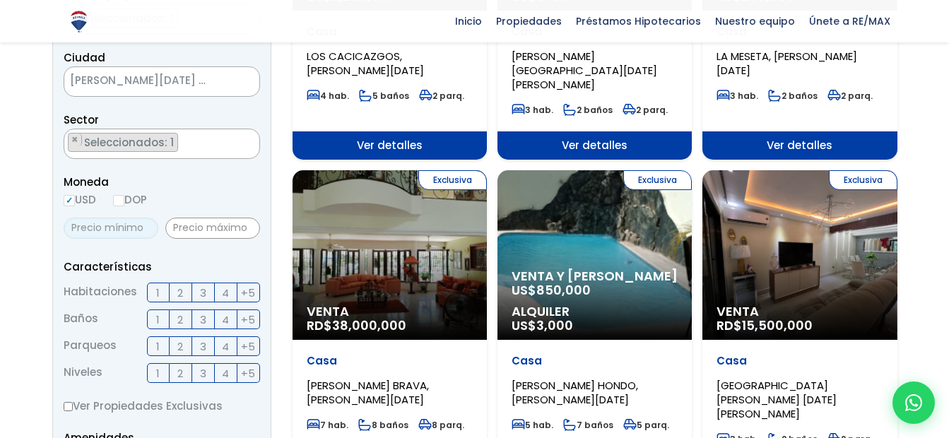
click at [74, 230] on input "text" at bounding box center [111, 228] width 95 height 21
type input "200"
click at [218, 228] on input "text" at bounding box center [212, 228] width 95 height 21
type input "400"
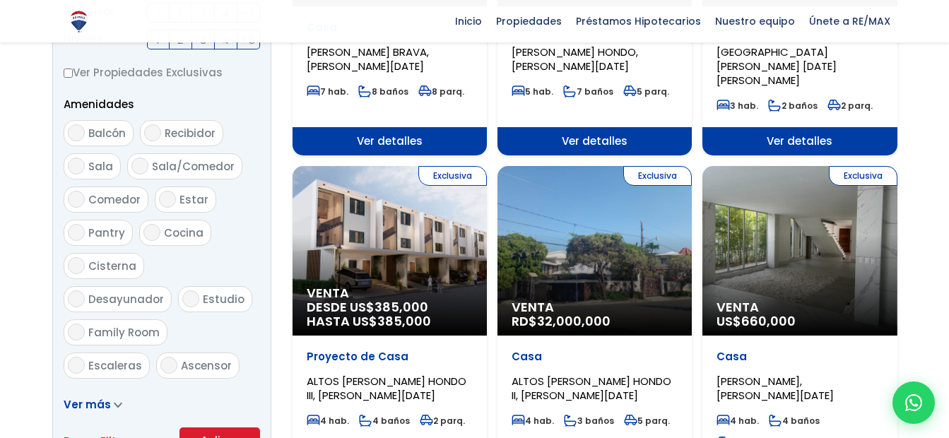
scroll to position [707, 0]
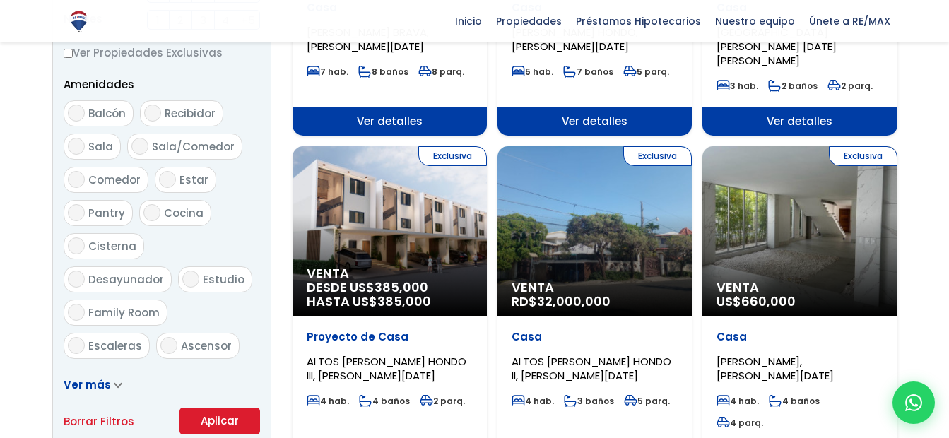
click at [239, 428] on button "Aplicar" at bounding box center [220, 421] width 81 height 27
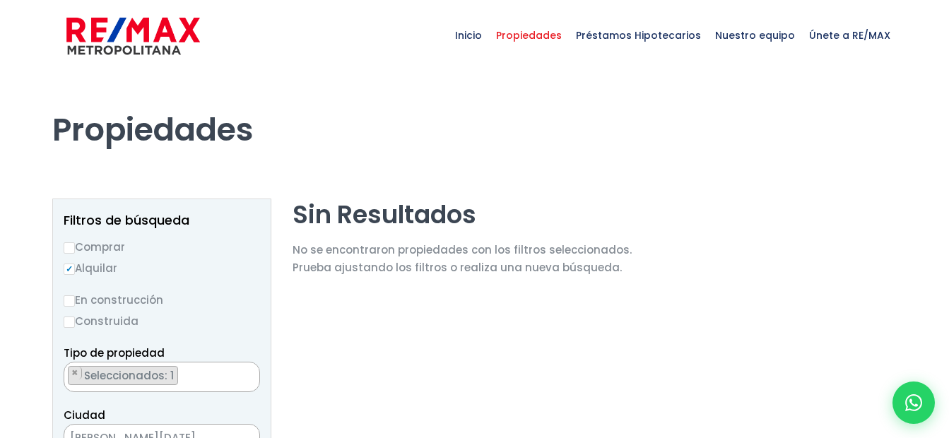
scroll to position [4406, 0]
select select "13225"
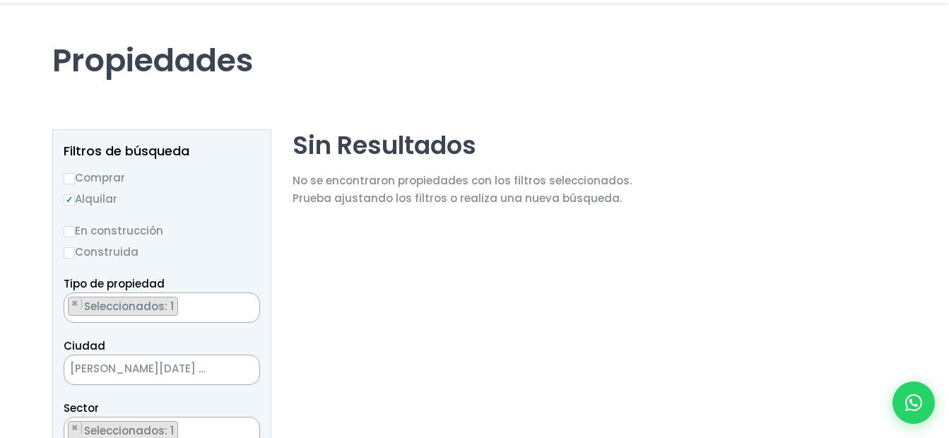
scroll to position [212, 0]
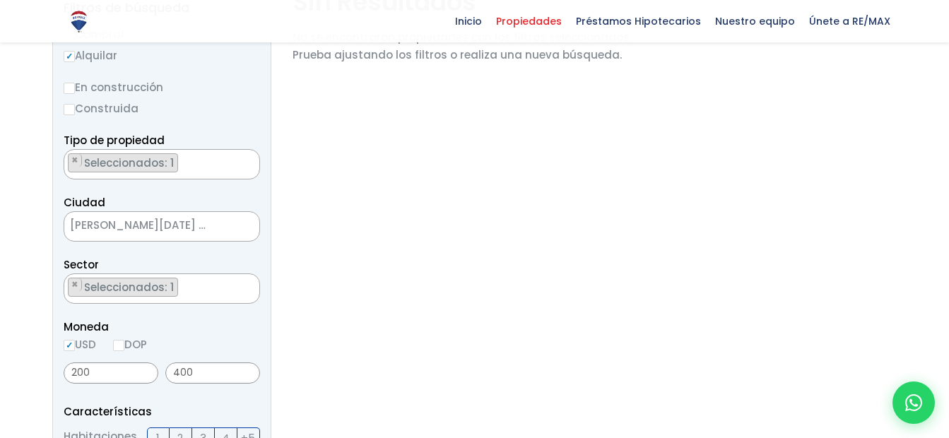
click at [120, 344] on input "DOP" at bounding box center [118, 345] width 11 height 11
radio input "true"
click at [97, 375] on input "200" at bounding box center [111, 373] width 95 height 21
type input "20,000"
click at [198, 372] on input "400" at bounding box center [212, 373] width 95 height 21
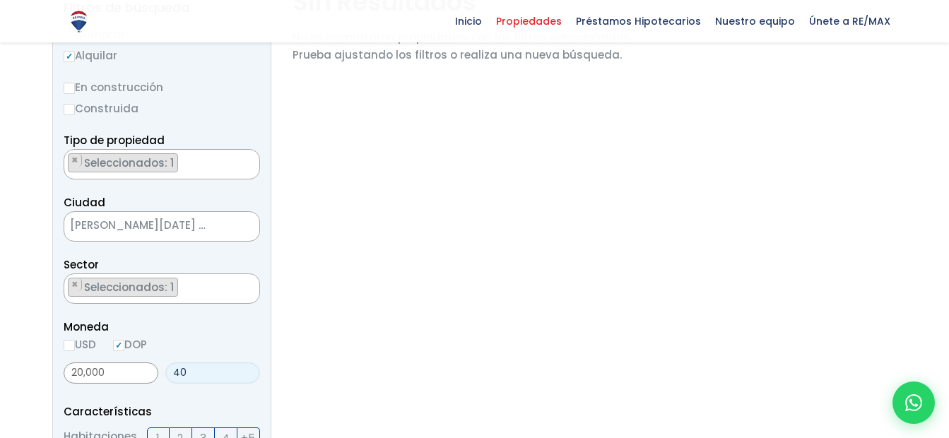
type input "4"
type input "0"
click at [110, 371] on input "20,000" at bounding box center [111, 373] width 95 height 21
type input "2"
type input "15,000"
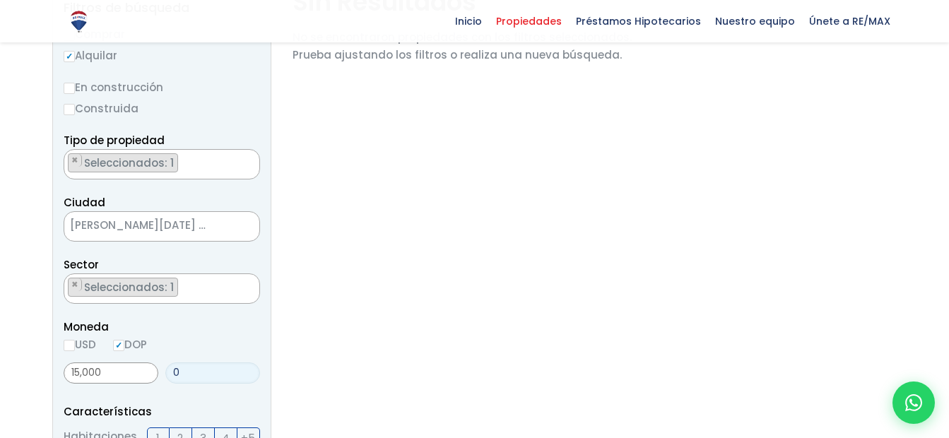
click at [187, 375] on input "0" at bounding box center [212, 373] width 95 height 21
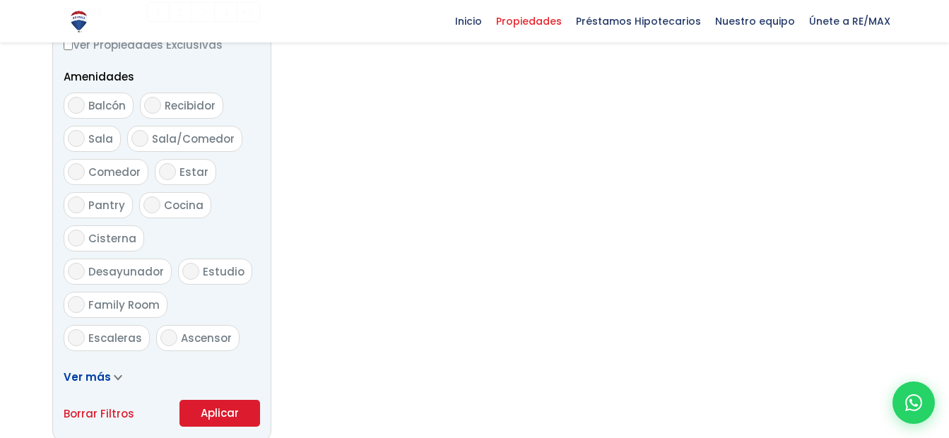
scroll to position [848, 0]
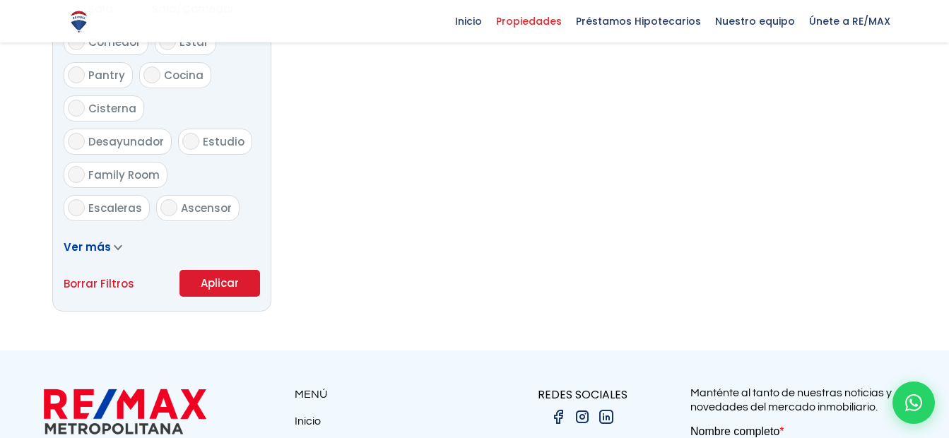
type input "20,000"
click at [200, 286] on button "Aplicar" at bounding box center [220, 283] width 81 height 27
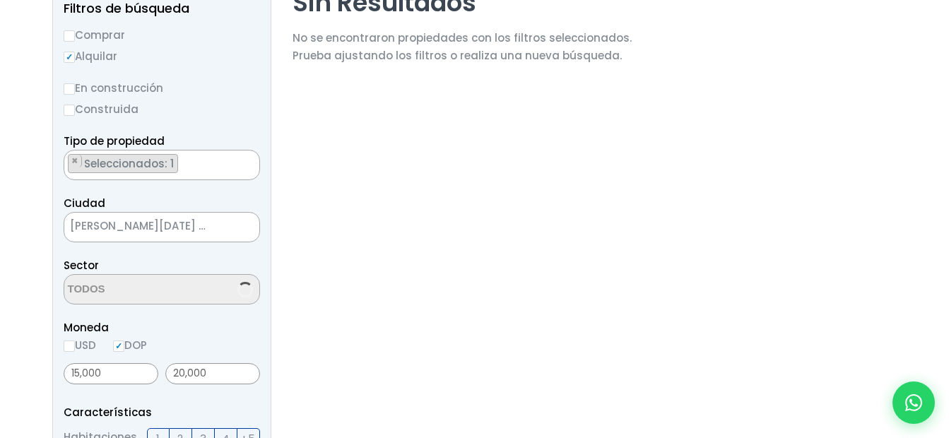
scroll to position [4406, 0]
select select "13225"
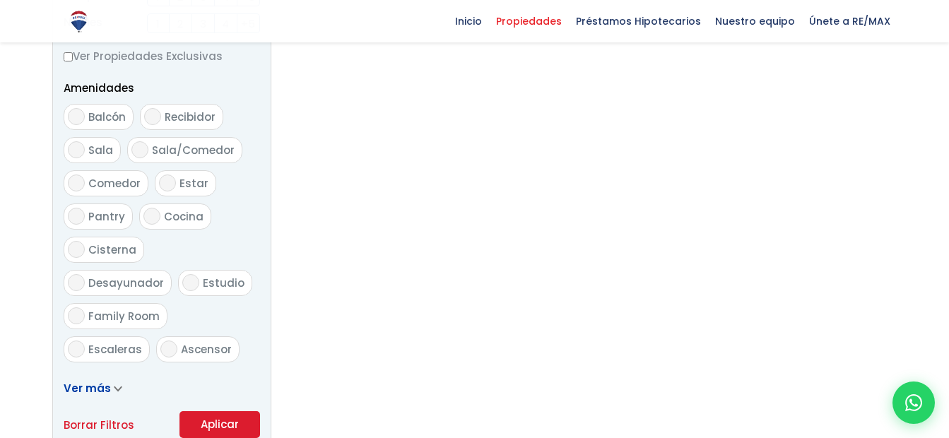
scroll to position [778, 0]
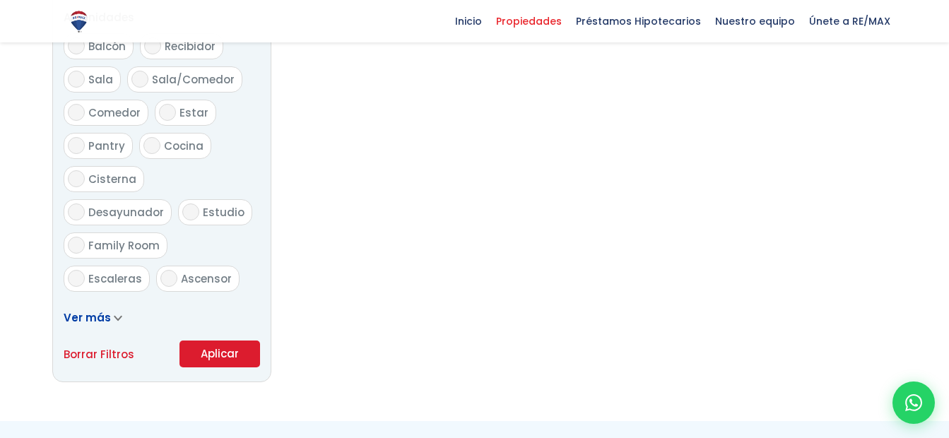
click at [103, 357] on link "Borrar Filtros" at bounding box center [99, 355] width 71 height 18
radio input "false"
select select
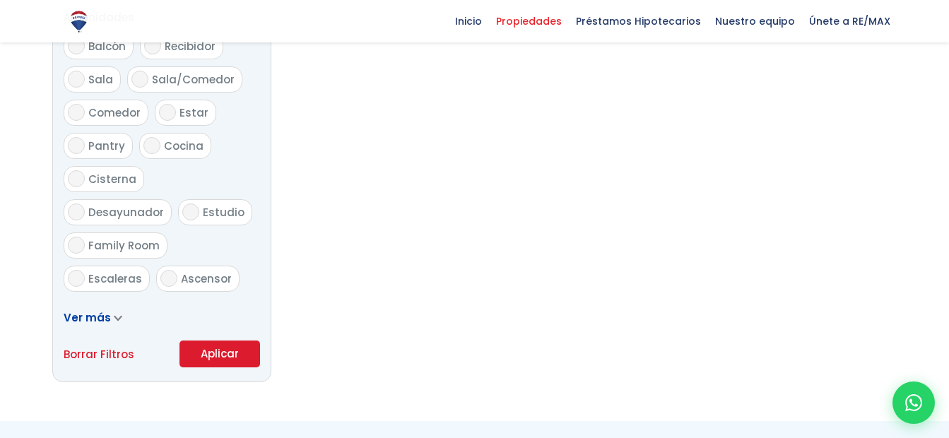
radio input "true"
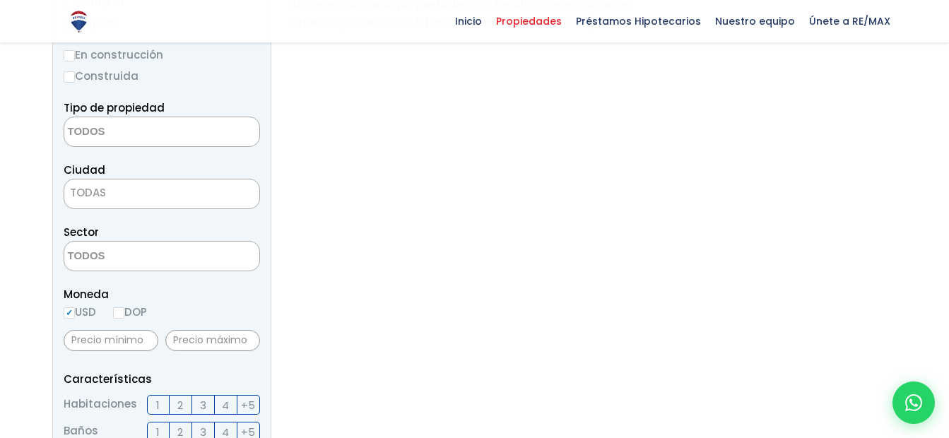
scroll to position [353, 0]
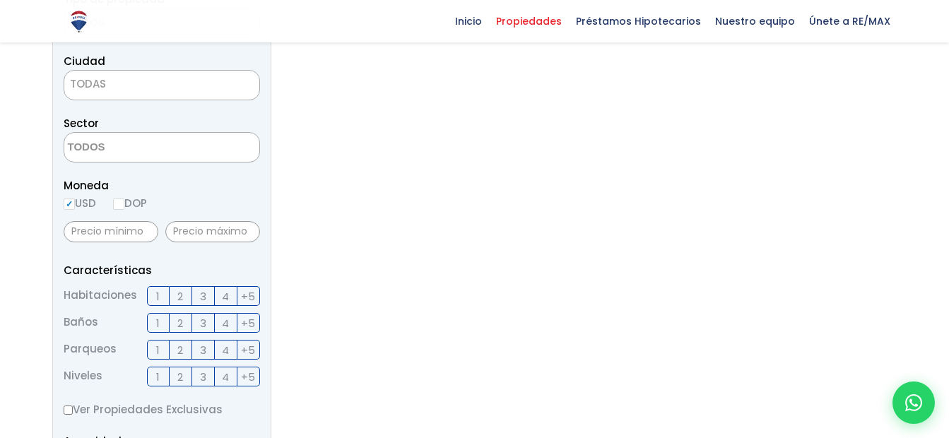
click at [73, 204] on input "USD" at bounding box center [69, 204] width 11 height 11
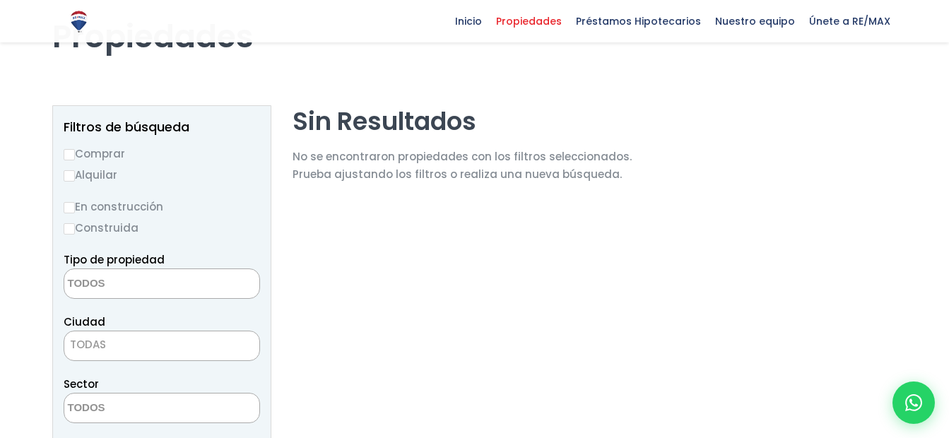
scroll to position [71, 0]
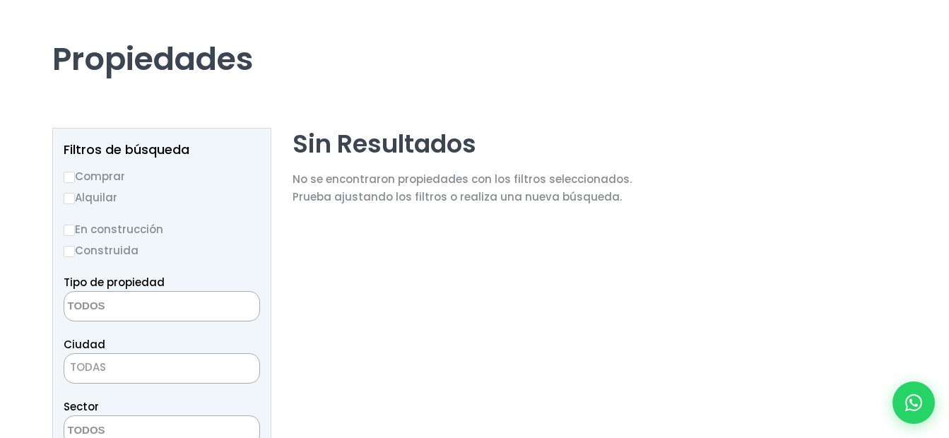
click at [68, 200] on input "Alquilar" at bounding box center [69, 198] width 11 height 11
radio input "true"
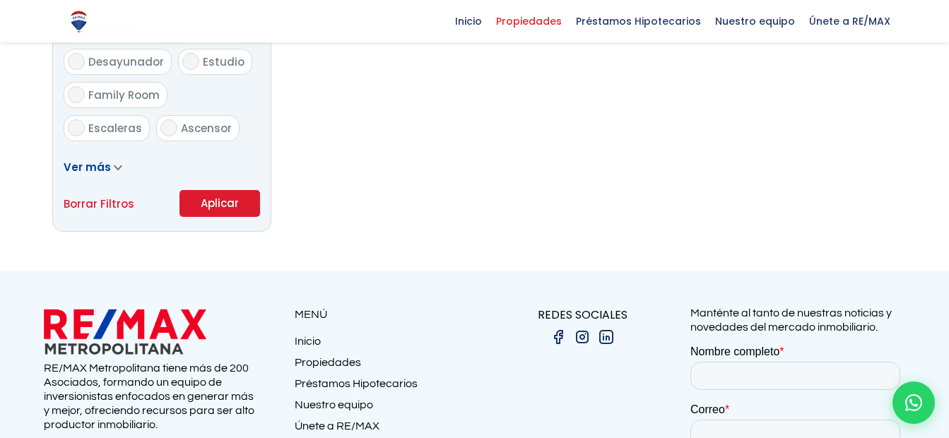
scroll to position [990, 0]
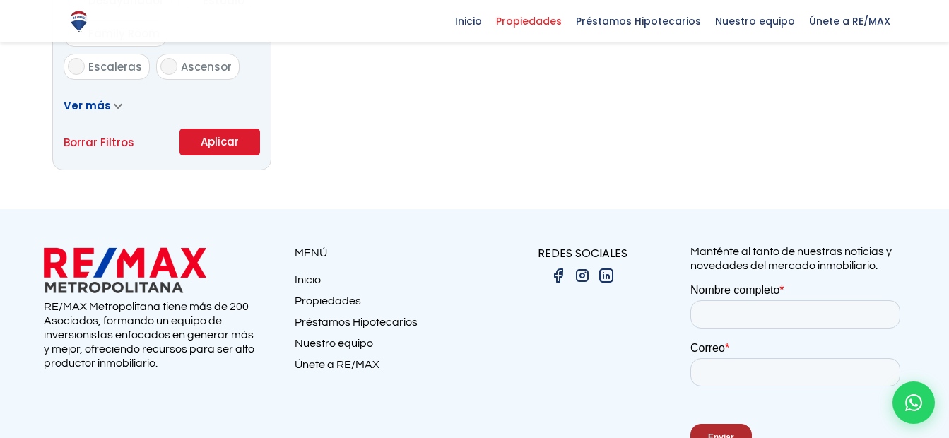
click at [225, 146] on button "Aplicar" at bounding box center [220, 142] width 81 height 27
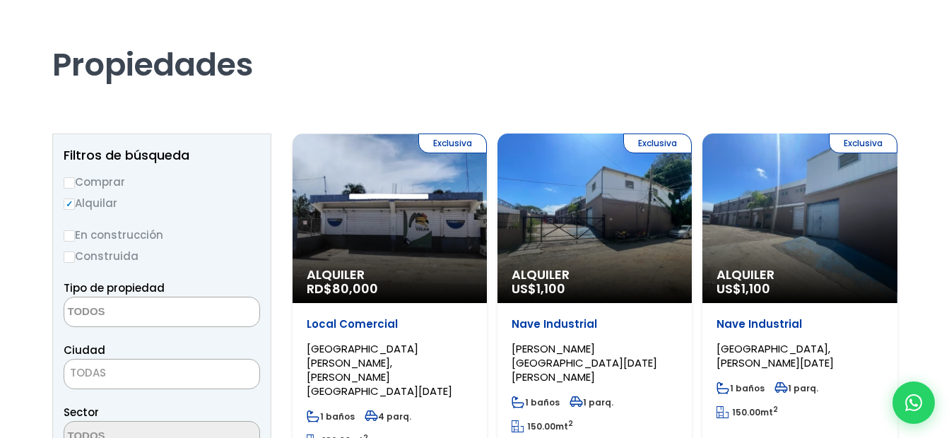
scroll to position [141, 0]
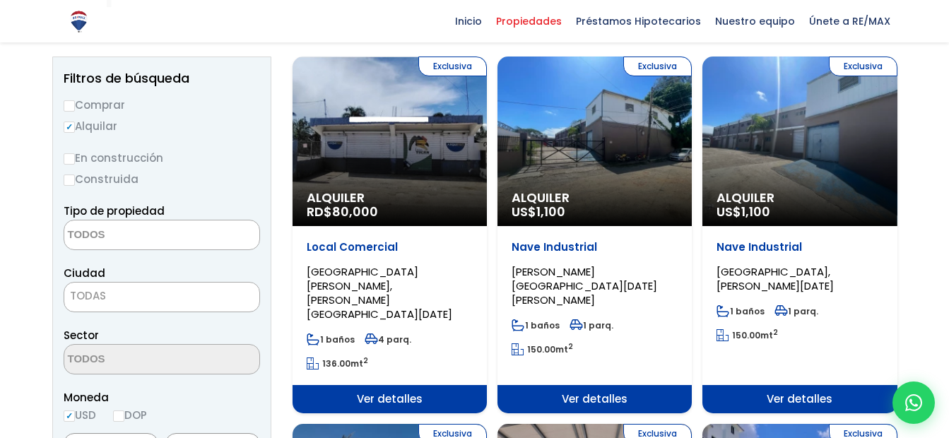
click at [153, 229] on textarea "Search" at bounding box center [132, 236] width 137 height 30
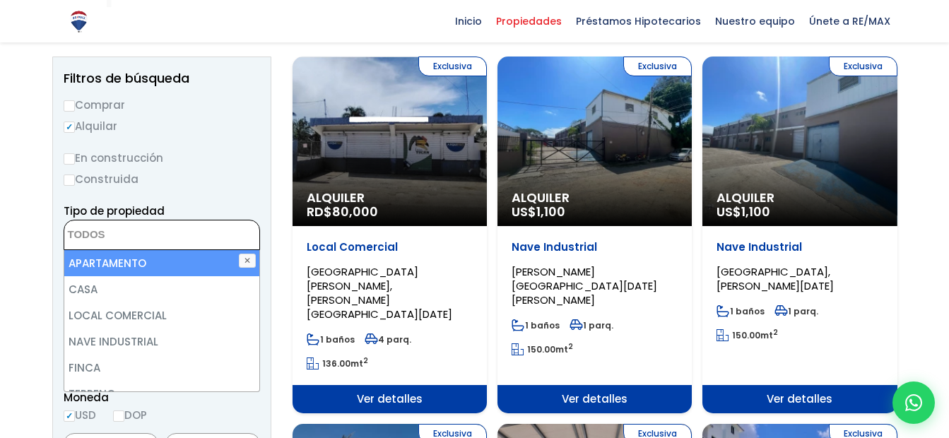
click at [147, 262] on li "APARTAMENTO" at bounding box center [161, 263] width 195 height 26
select select "apartment"
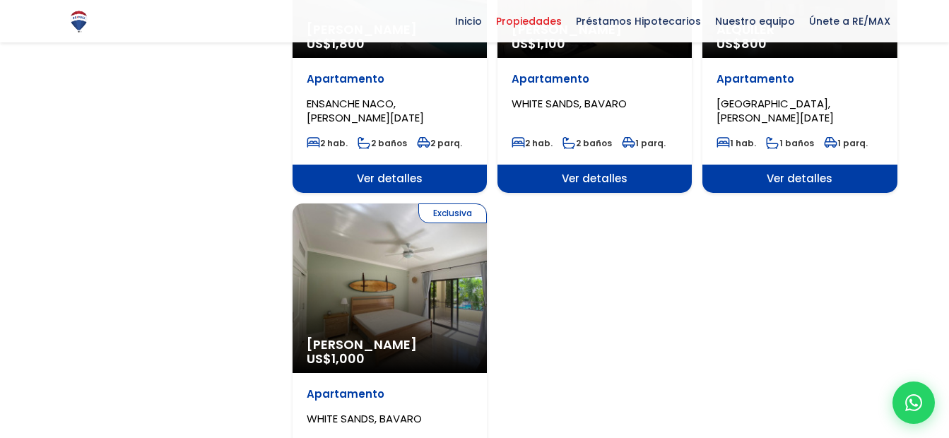
scroll to position [1740, 0]
